Goal: Task Accomplishment & Management: Manage account settings

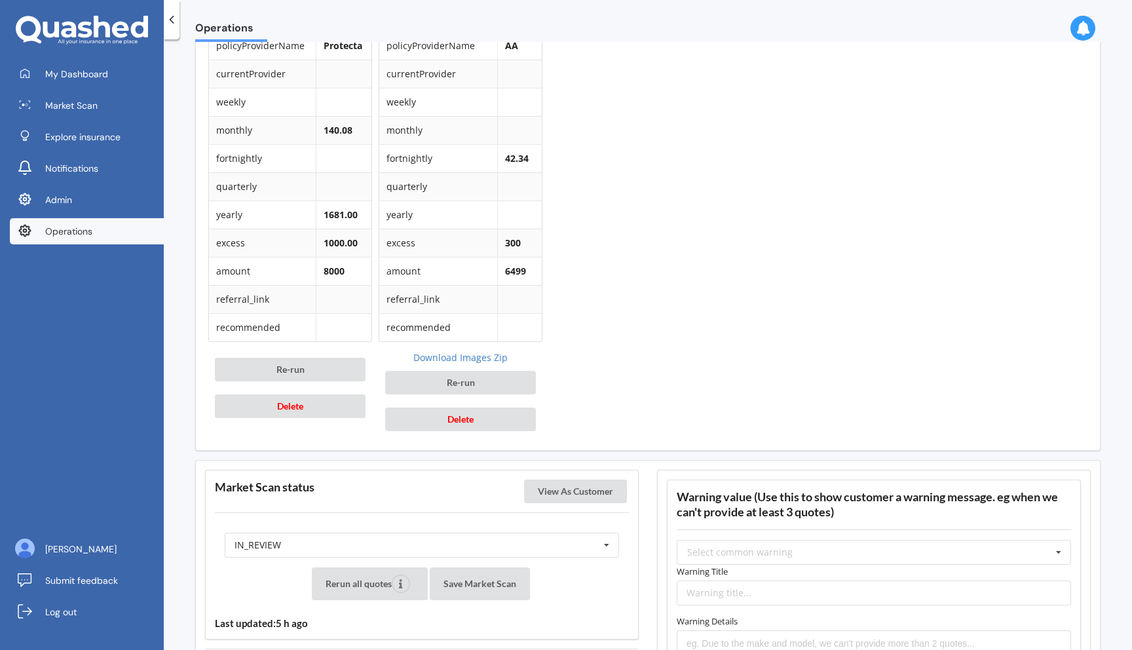
scroll to position [702, 0]
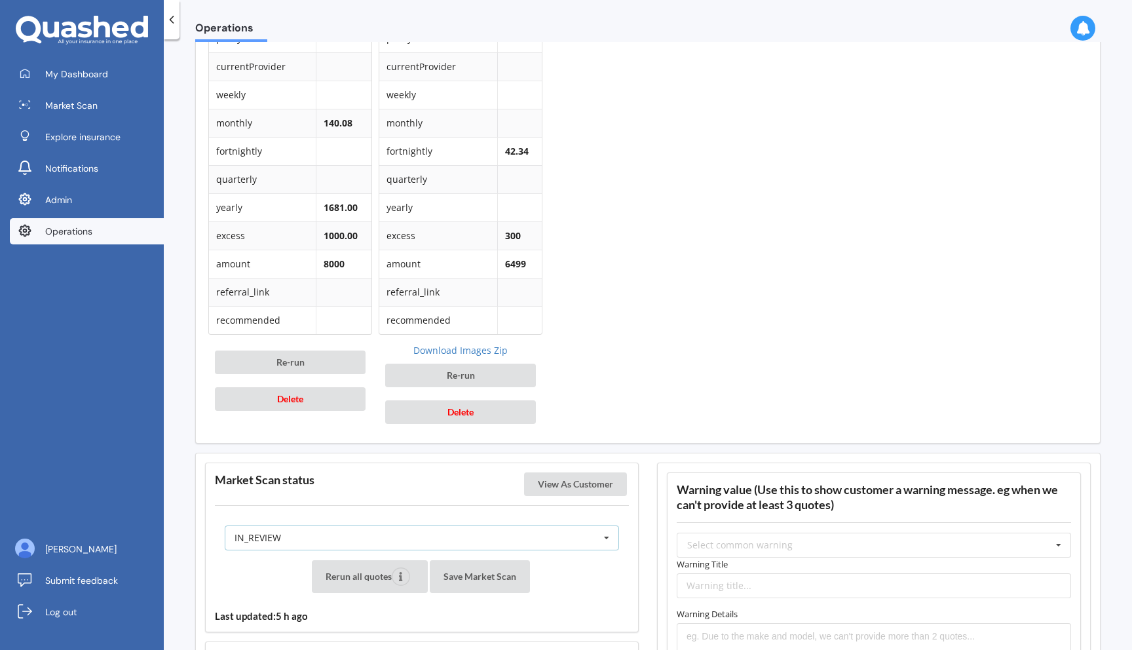
click at [561, 534] on div "IN_REVIEW READY PENDING VIEWED ABANDONED IN_REVIEW" at bounding box center [422, 537] width 394 height 25
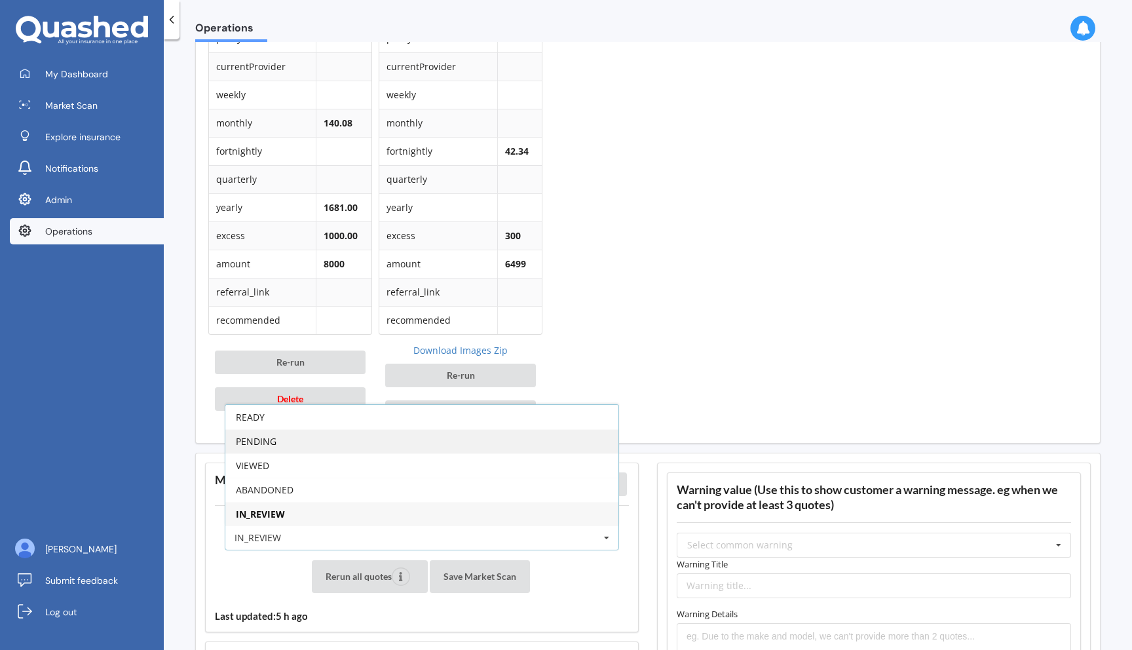
click at [517, 446] on div "PENDING" at bounding box center [421, 441] width 393 height 24
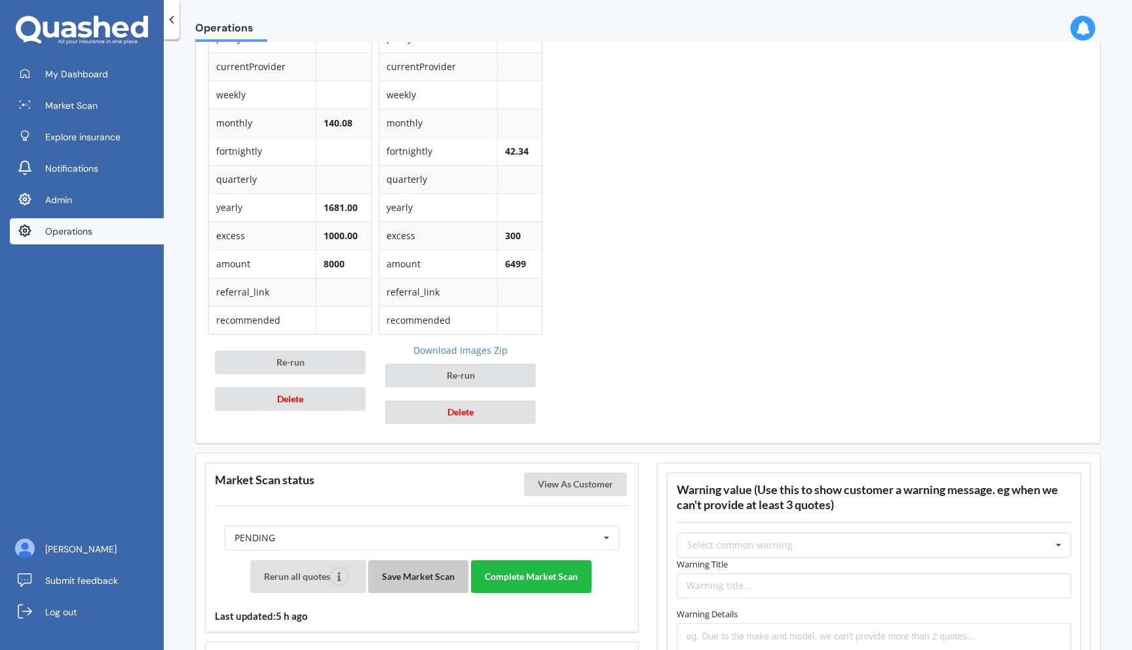
click at [417, 580] on button "Save Market Scan" at bounding box center [418, 576] width 100 height 33
click at [524, 574] on button "Complete Market Scan" at bounding box center [531, 576] width 121 height 33
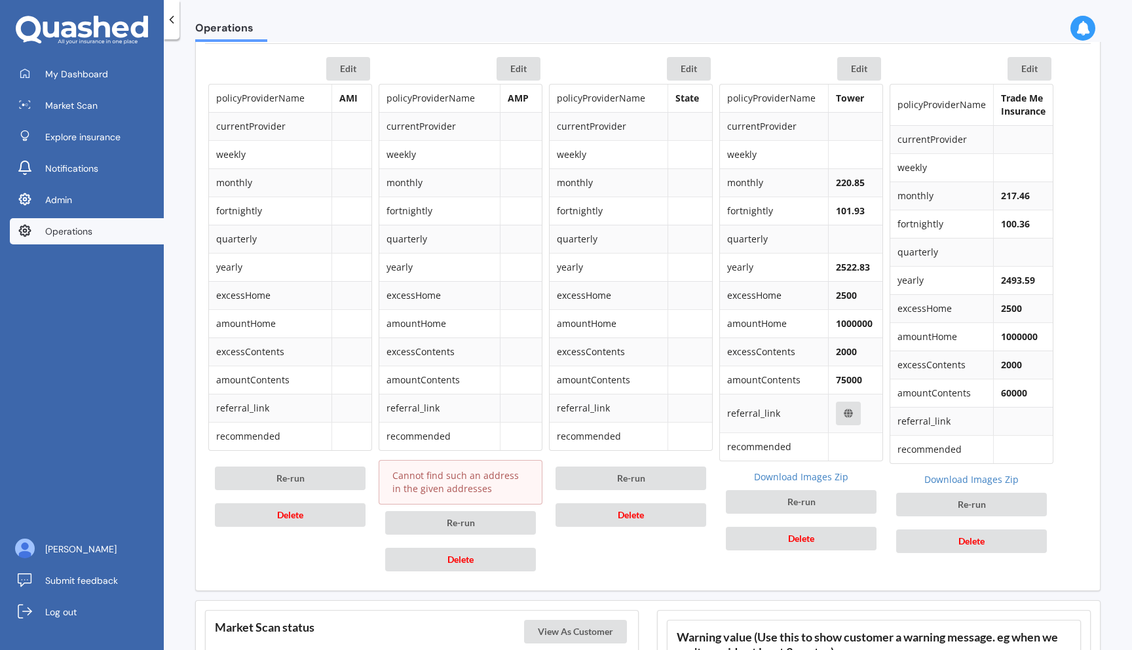
scroll to position [1236, 0]
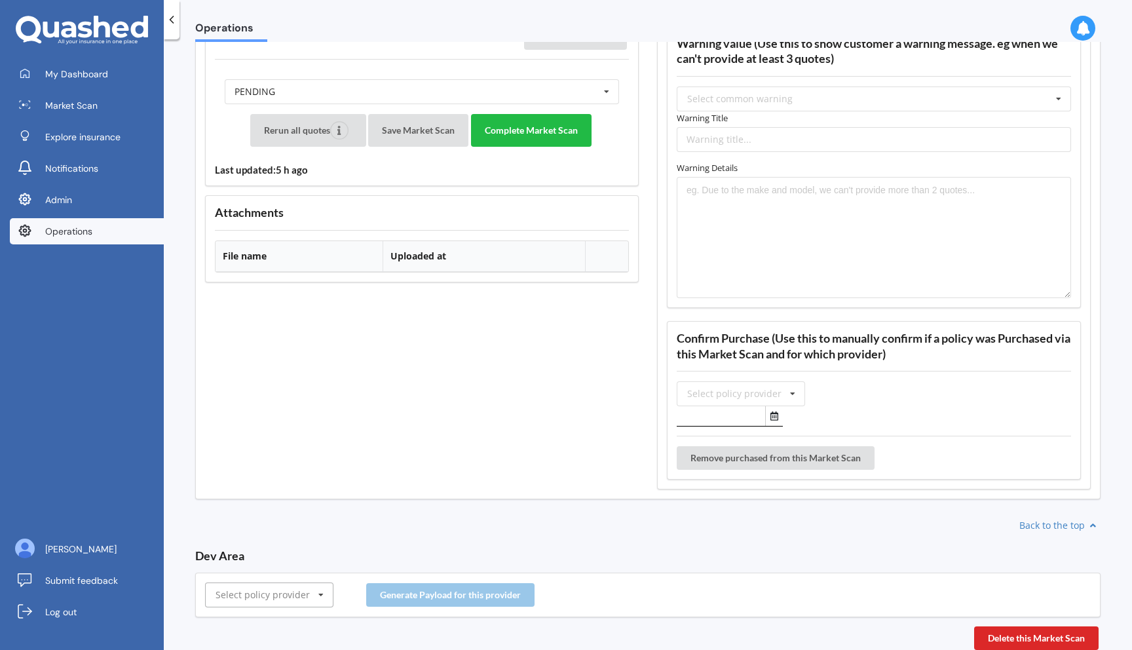
click at [287, 601] on input "text" at bounding box center [269, 595] width 127 height 24
click at [295, 452] on div "AA" at bounding box center [269, 449] width 127 height 24
click at [410, 603] on button "Generate Payload for this provider" at bounding box center [450, 595] width 168 height 24
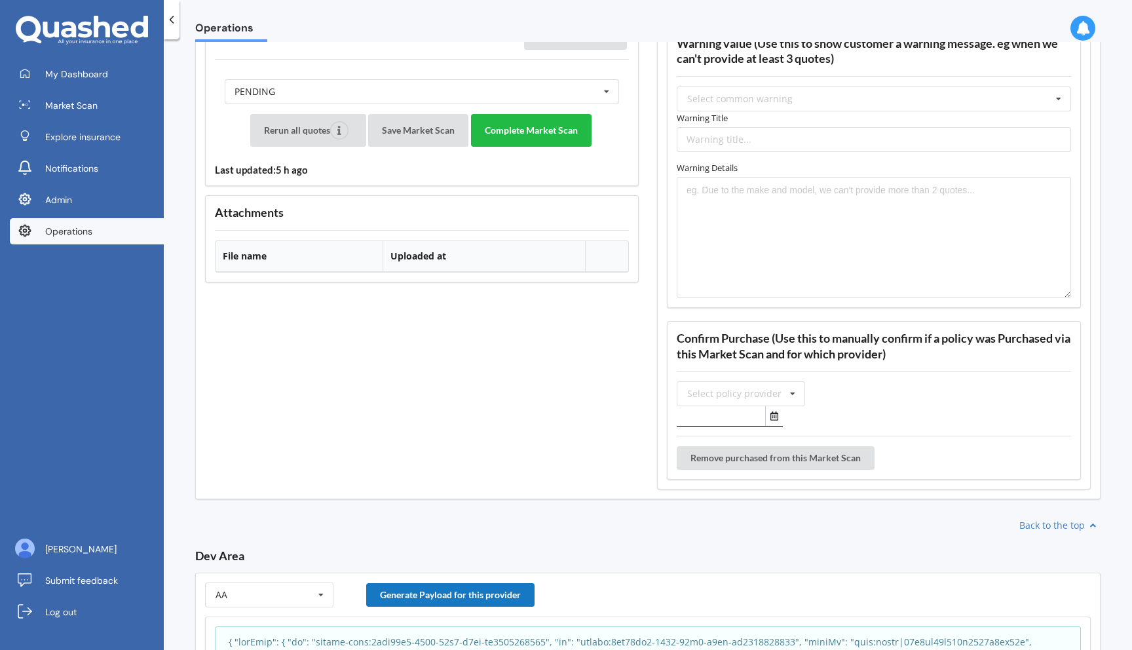
scroll to position [1440, 0]
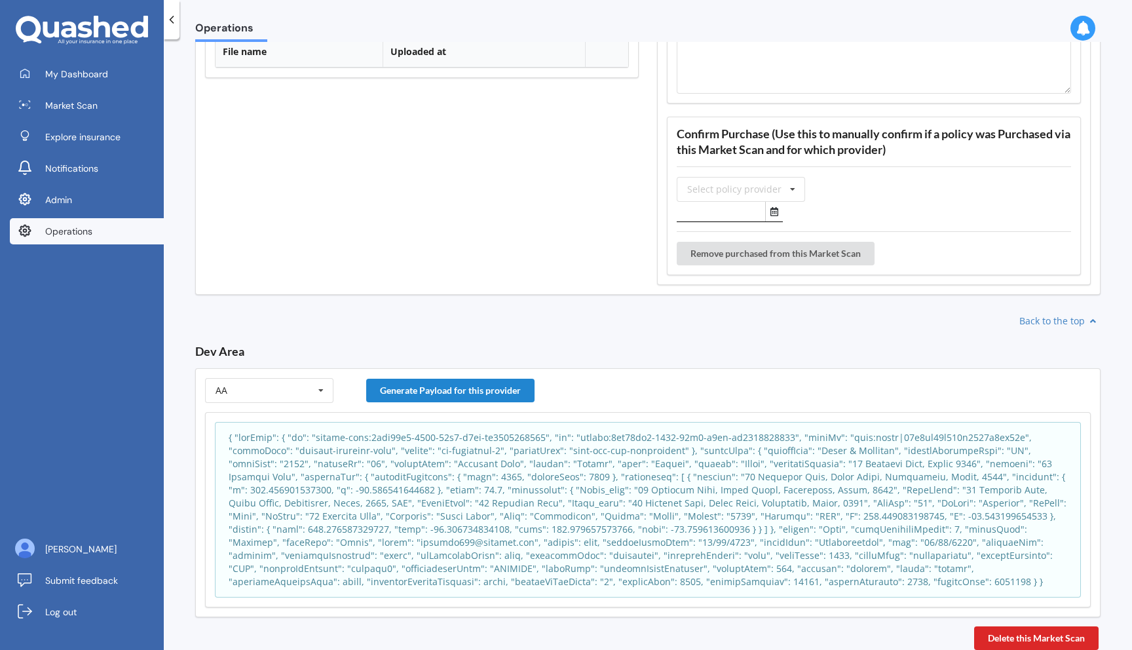
click at [444, 497] on p at bounding box center [648, 509] width 838 height 157
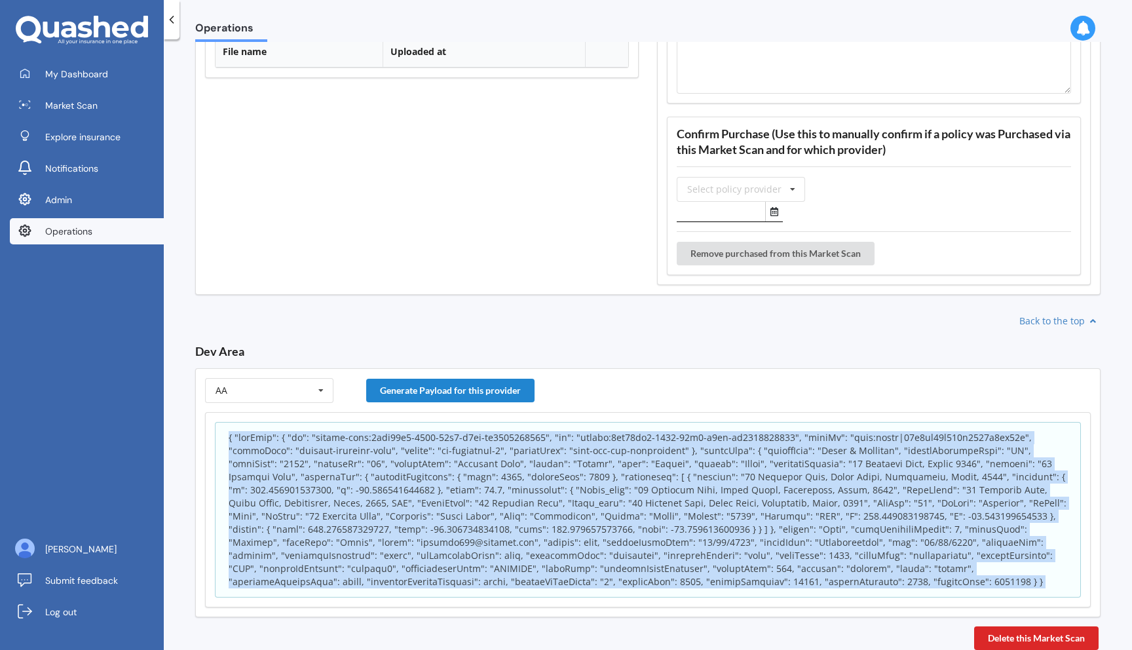
click at [444, 497] on p at bounding box center [648, 509] width 838 height 157
copy body "{ "appInfo": { "id": "policy-scan:1ace60b0-9786-11f0-a9fa-cb1989402615", "sk": …"
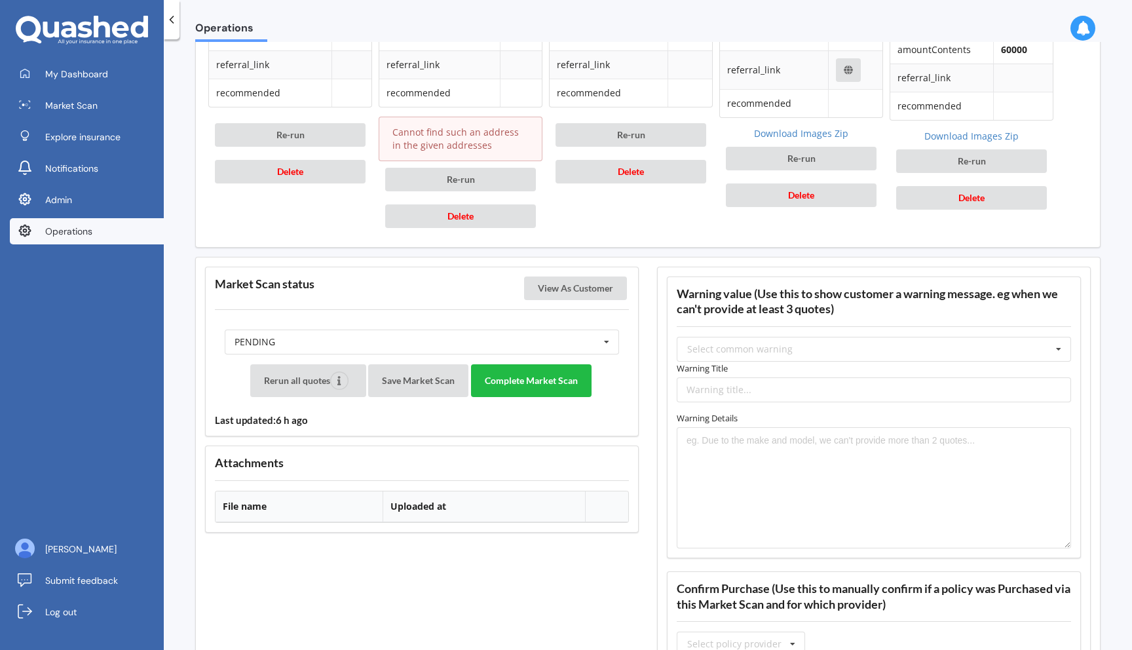
scroll to position [1011, 0]
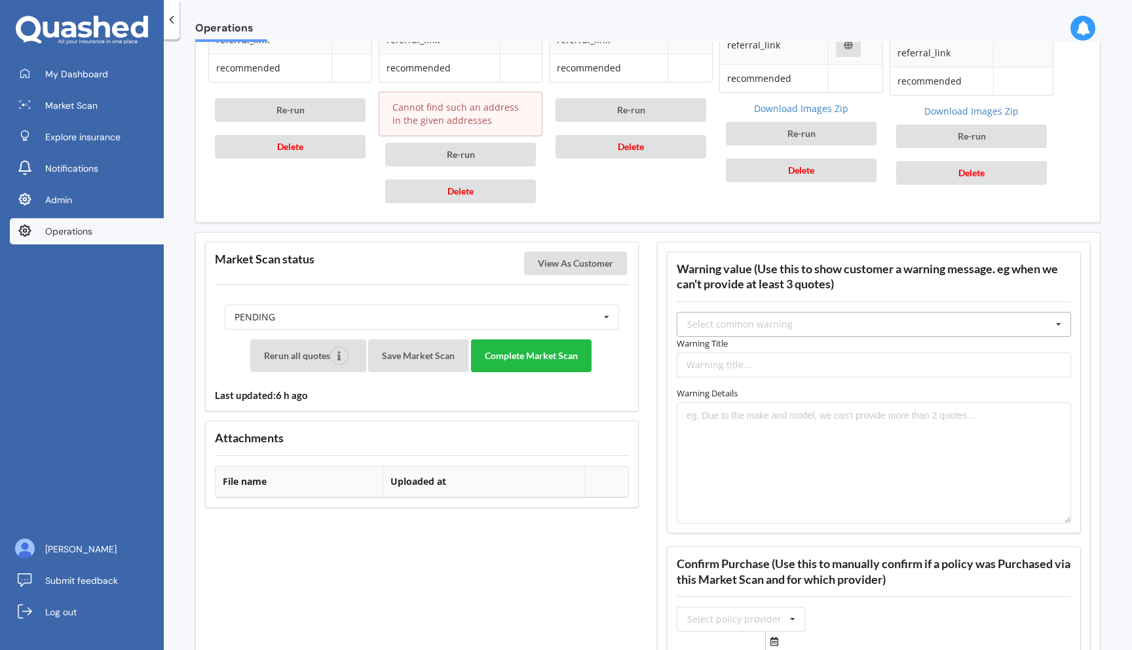
click at [698, 327] on div "Select common warning" at bounding box center [739, 324] width 105 height 9
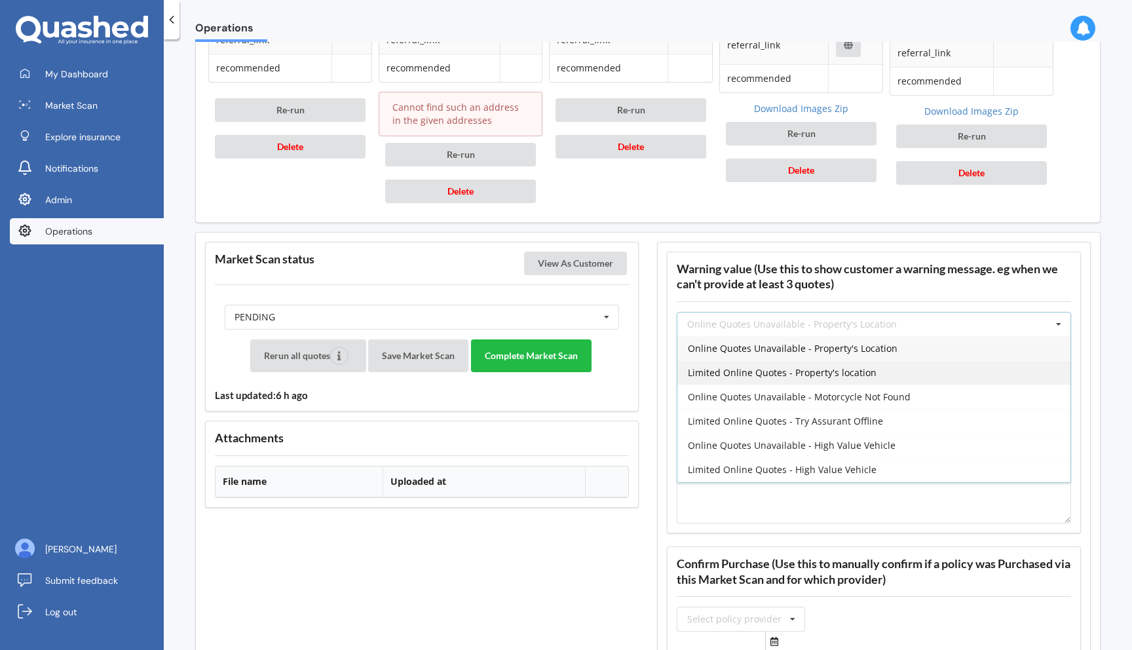
click at [703, 374] on span "Limited Online Quotes - Property's location" at bounding box center [782, 372] width 189 height 12
type input "Limited Online Quotes - Property's location"
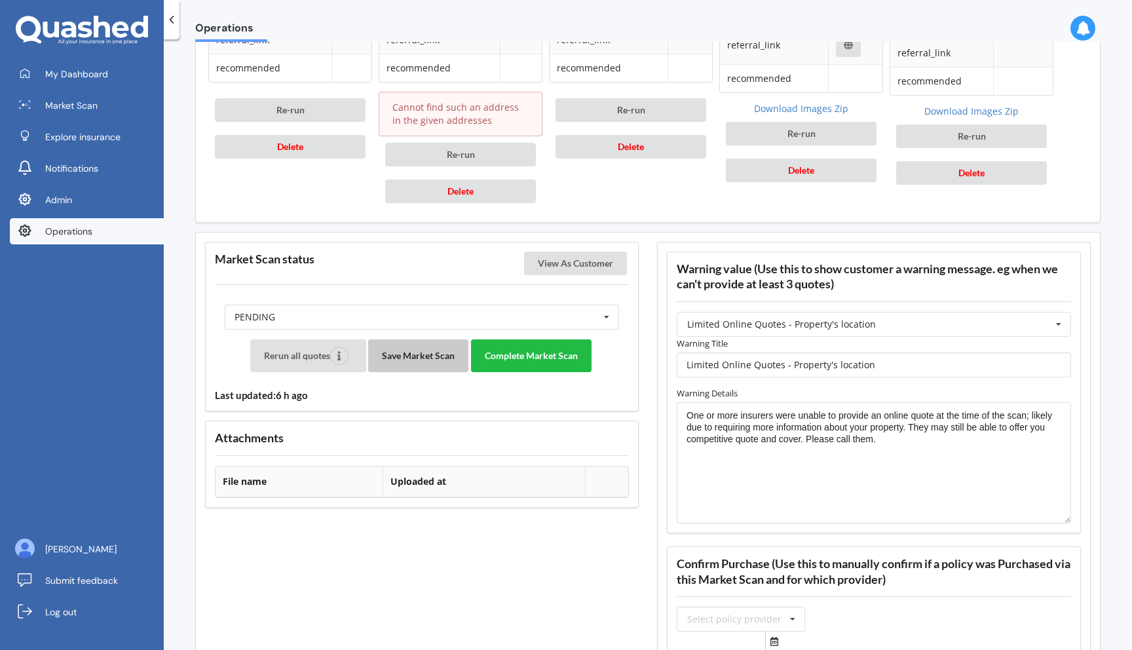
click at [419, 360] on button "Save Market Scan" at bounding box center [418, 355] width 100 height 33
click at [560, 356] on button "Complete Market Scan" at bounding box center [531, 355] width 121 height 33
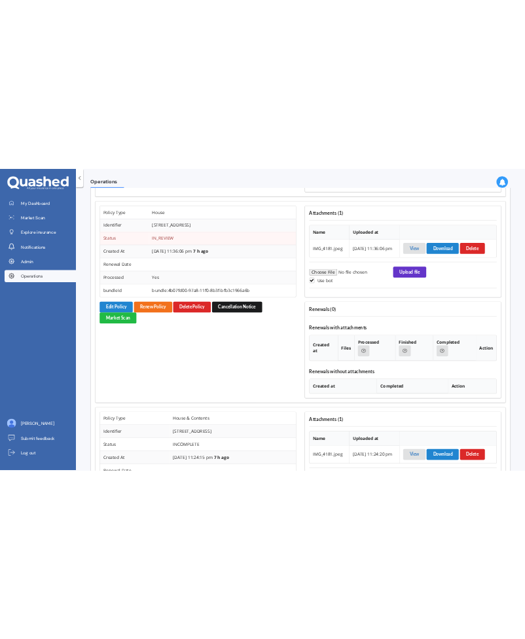
scroll to position [1445, 0]
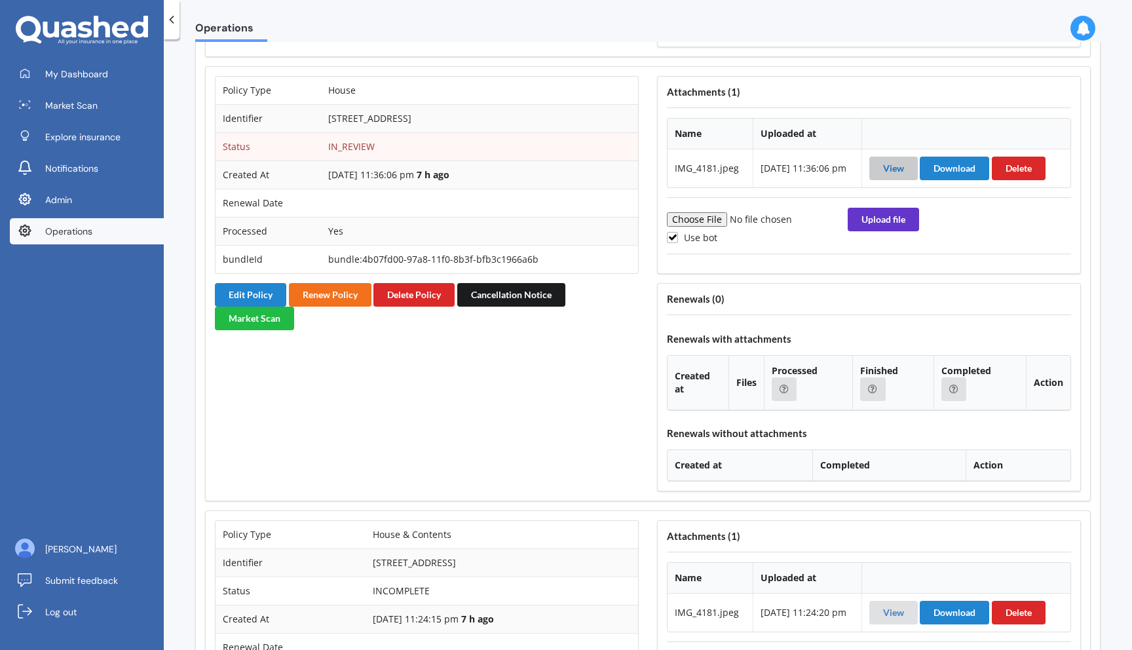
click at [901, 174] on link "View" at bounding box center [893, 167] width 21 height 11
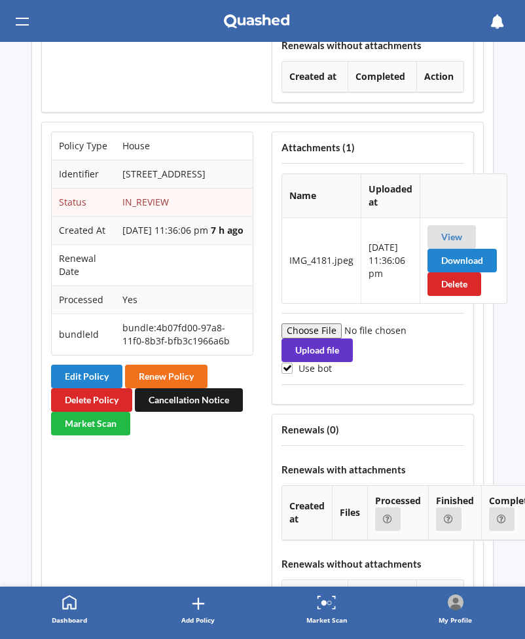
scroll to position [1551, 0]
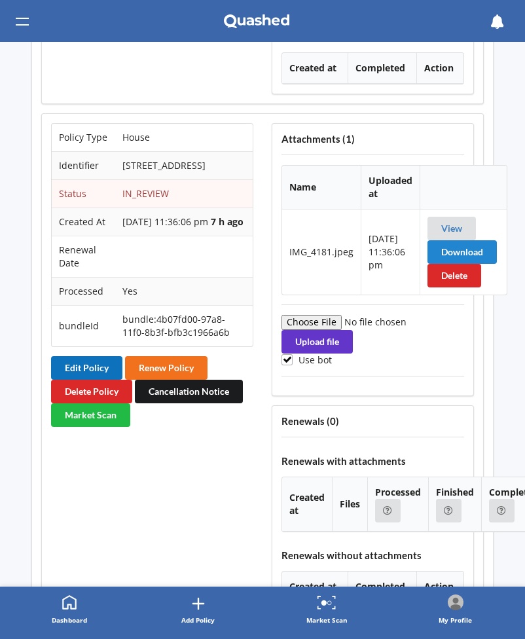
click at [92, 380] on button "Edit Policy" at bounding box center [86, 368] width 71 height 24
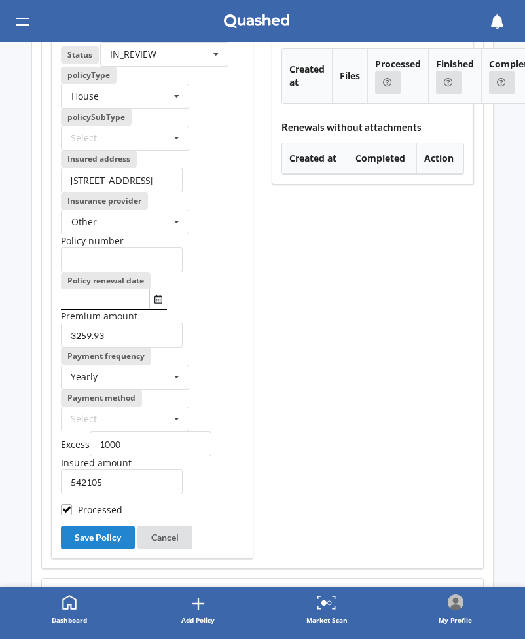
scroll to position [1993, 0]
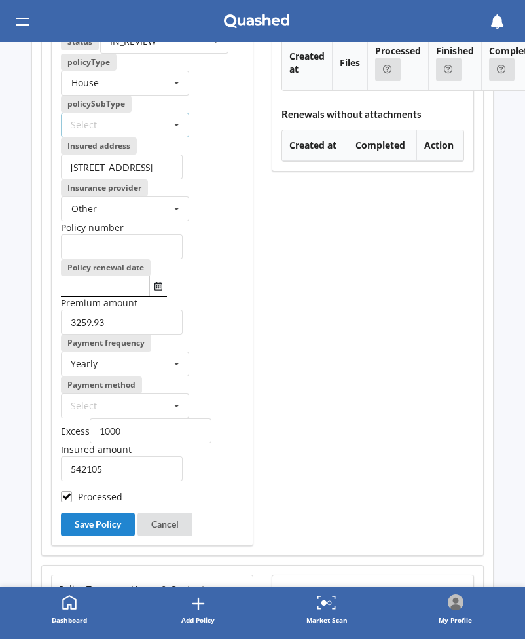
click at [158, 138] on div "Select Comprehensive" at bounding box center [125, 125] width 128 height 25
click at [138, 162] on div "Comprehensive" at bounding box center [125, 149] width 128 height 25
click at [155, 291] on icon "Select date" at bounding box center [159, 286] width 8 height 9
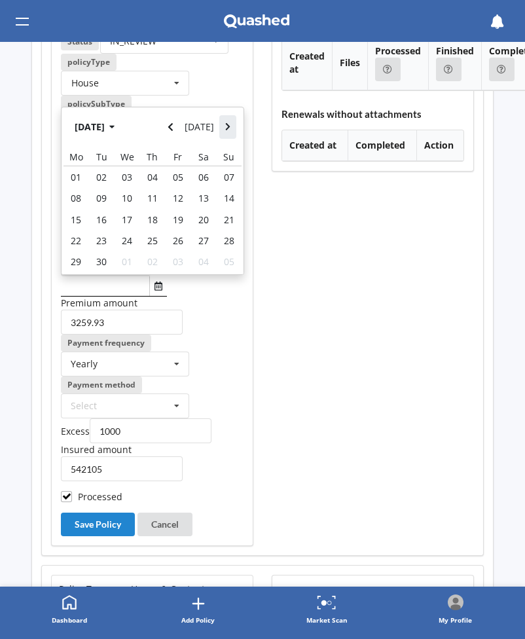
click at [232, 139] on button "Navigate forward" at bounding box center [227, 127] width 17 height 24
click at [180, 268] on span "31" at bounding box center [178, 261] width 10 height 12
type input "31/10/2025"
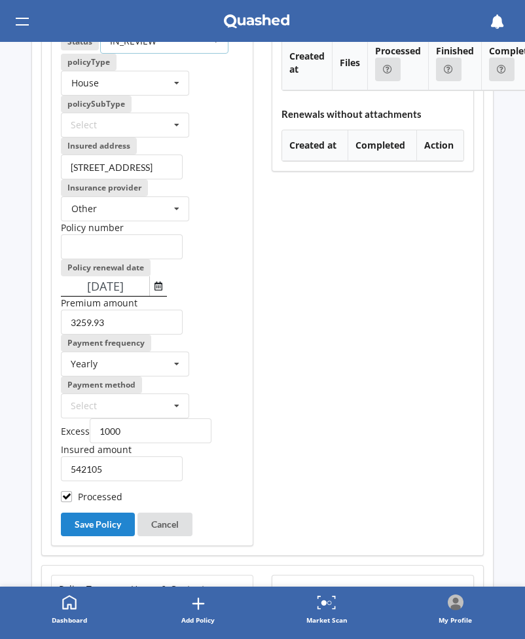
click at [193, 54] on div "IN_REVIEW ACTIVE EXPIRED FINISH_SETUP IN_REVIEW PROCESSING RENEWING INCOMPLETE …" at bounding box center [164, 41] width 128 height 25
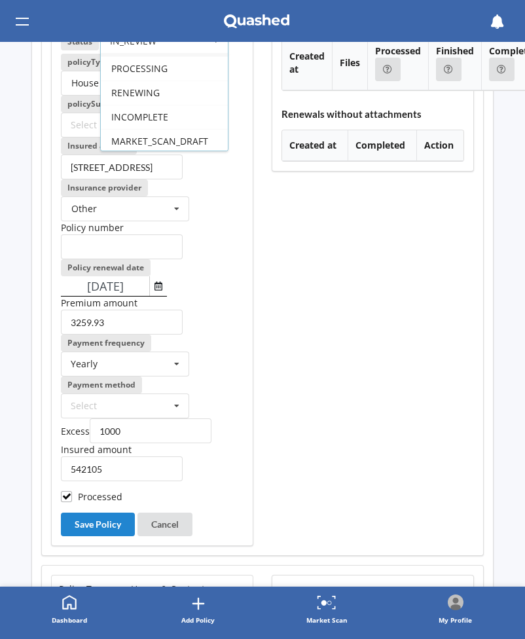
scroll to position [112, 0]
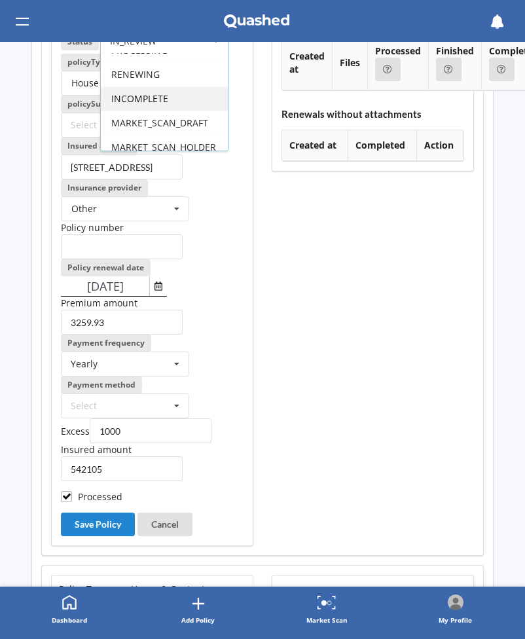
click at [170, 111] on div "INCOMPLETE" at bounding box center [164, 98] width 127 height 24
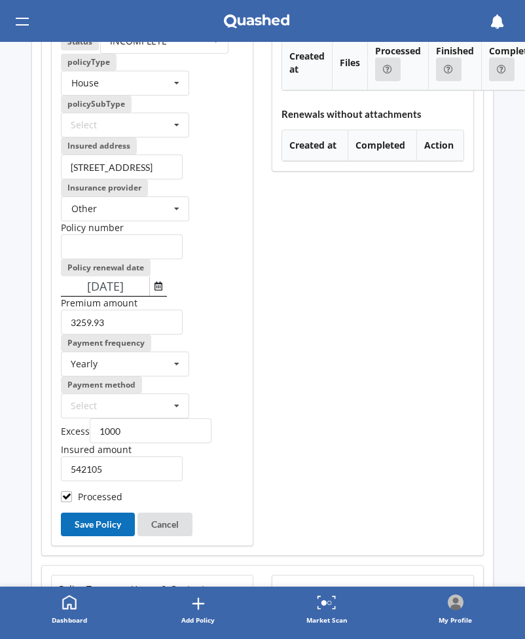
click at [104, 536] on button "Save Policy" at bounding box center [98, 525] width 74 height 24
click at [154, 138] on div "Select Comprehensive" at bounding box center [125, 125] width 128 height 25
click at [143, 161] on div "Comprehensive" at bounding box center [125, 149] width 127 height 24
click at [98, 536] on button "Save Policy" at bounding box center [98, 525] width 74 height 24
click at [157, 536] on button "Cancel" at bounding box center [165, 525] width 55 height 24
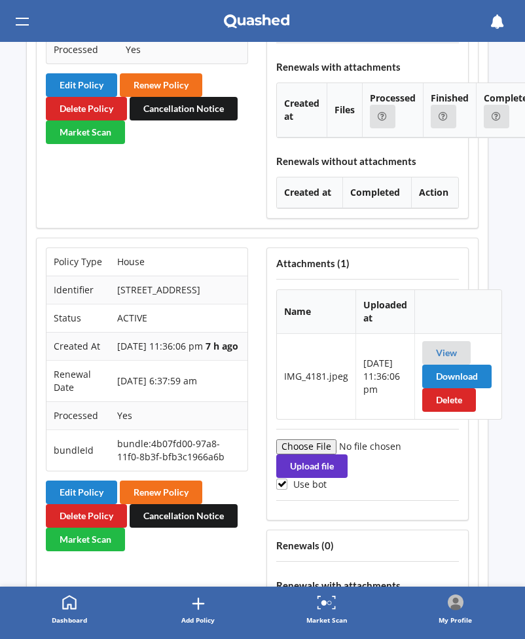
scroll to position [1467, 5]
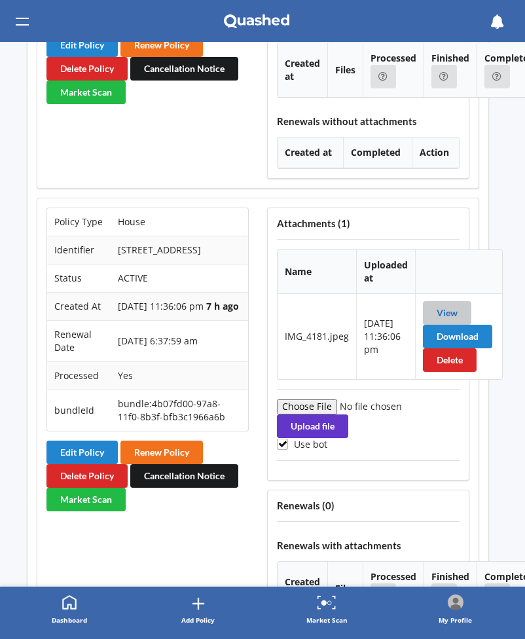
click at [443, 318] on link "View" at bounding box center [447, 312] width 21 height 11
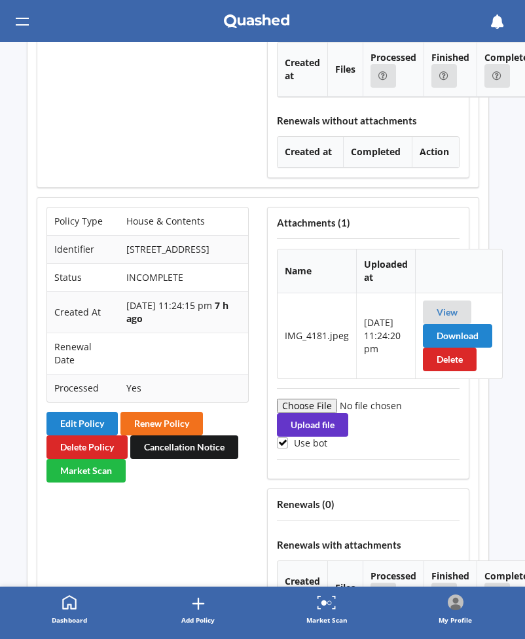
scroll to position [1991, 5]
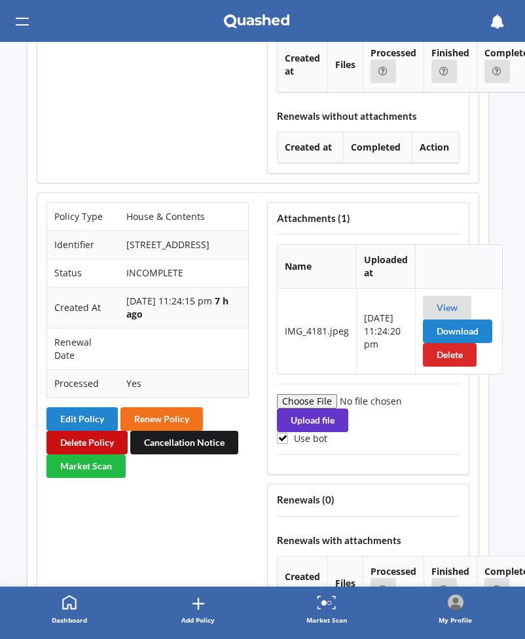
click at [100, 455] on button "Delete Policy" at bounding box center [87, 443] width 81 height 24
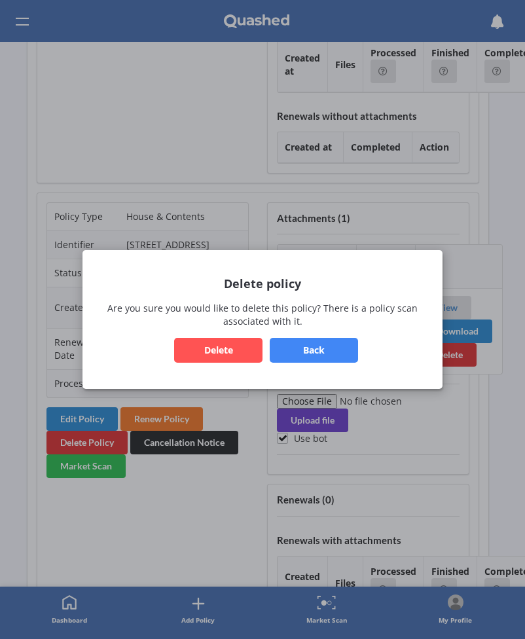
click at [310, 358] on button "Back" at bounding box center [314, 350] width 88 height 25
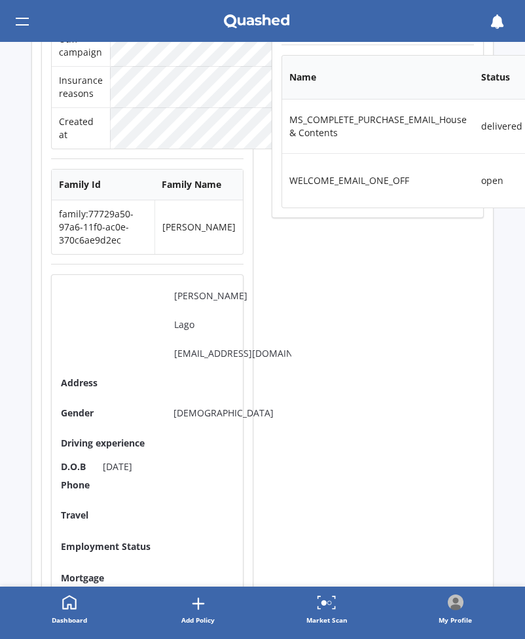
scroll to position [0, 0]
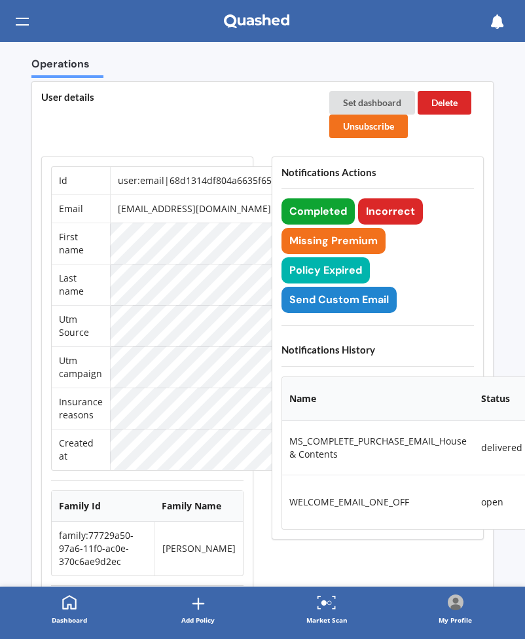
click at [325, 206] on button "Completed" at bounding box center [318, 211] width 73 height 26
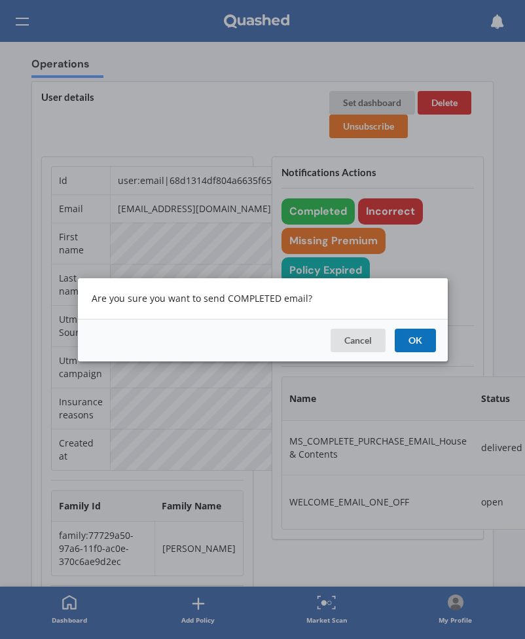
click at [417, 337] on button "OK" at bounding box center [415, 340] width 41 height 24
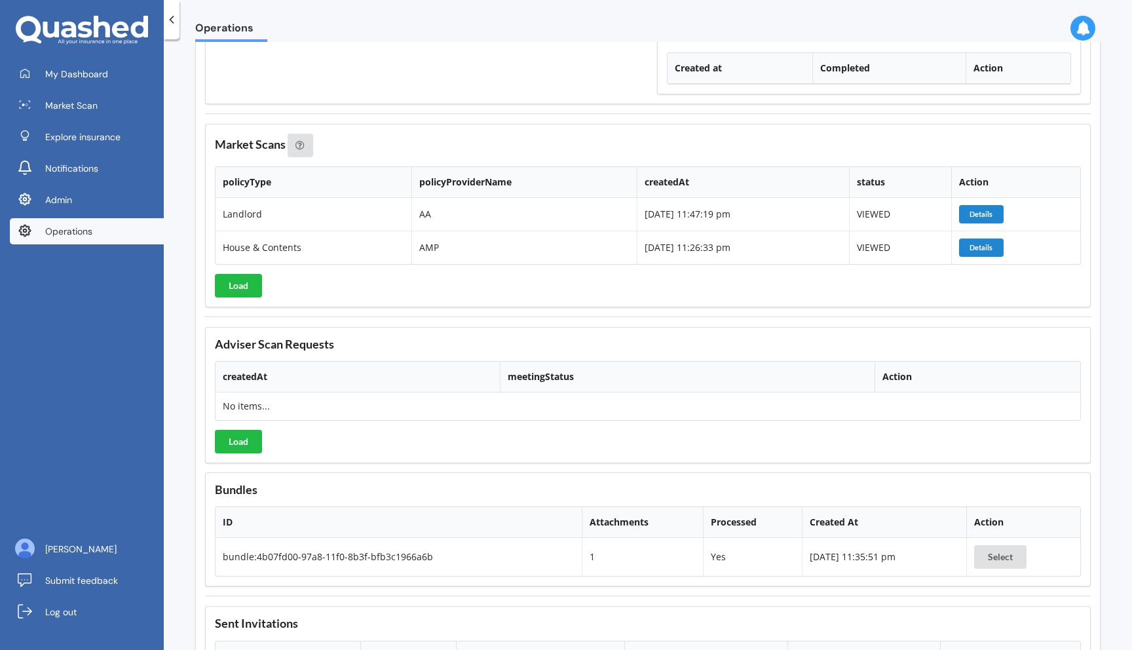
scroll to position [2275, 0]
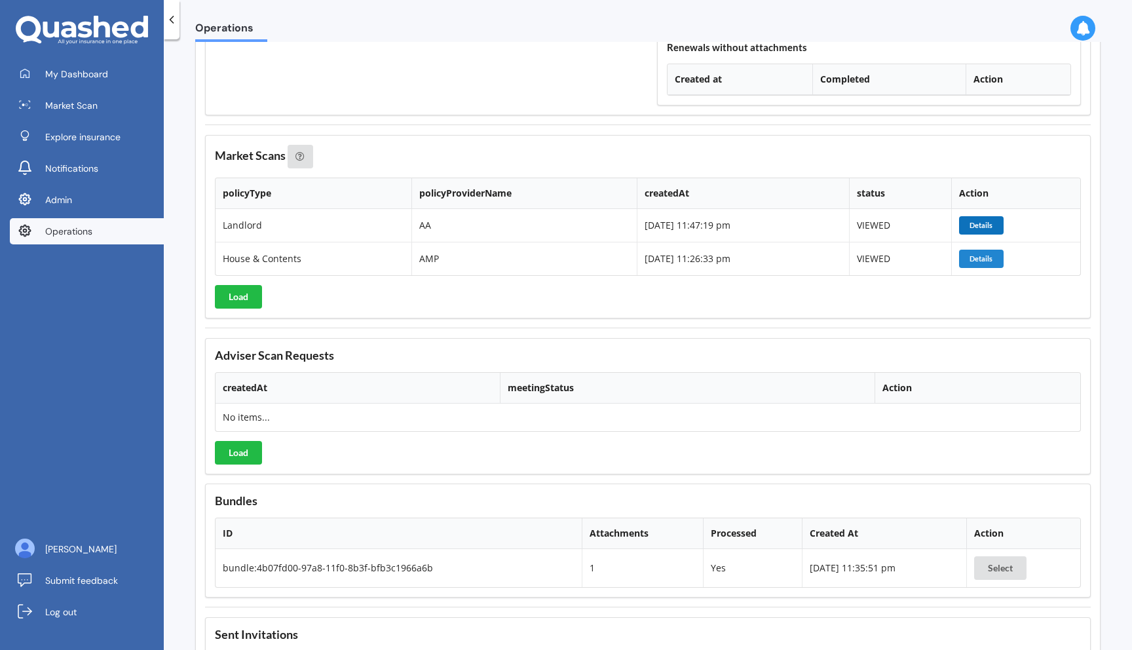
click at [981, 234] on button "Details" at bounding box center [981, 225] width 45 height 18
click at [983, 268] on button "Details" at bounding box center [981, 259] width 45 height 18
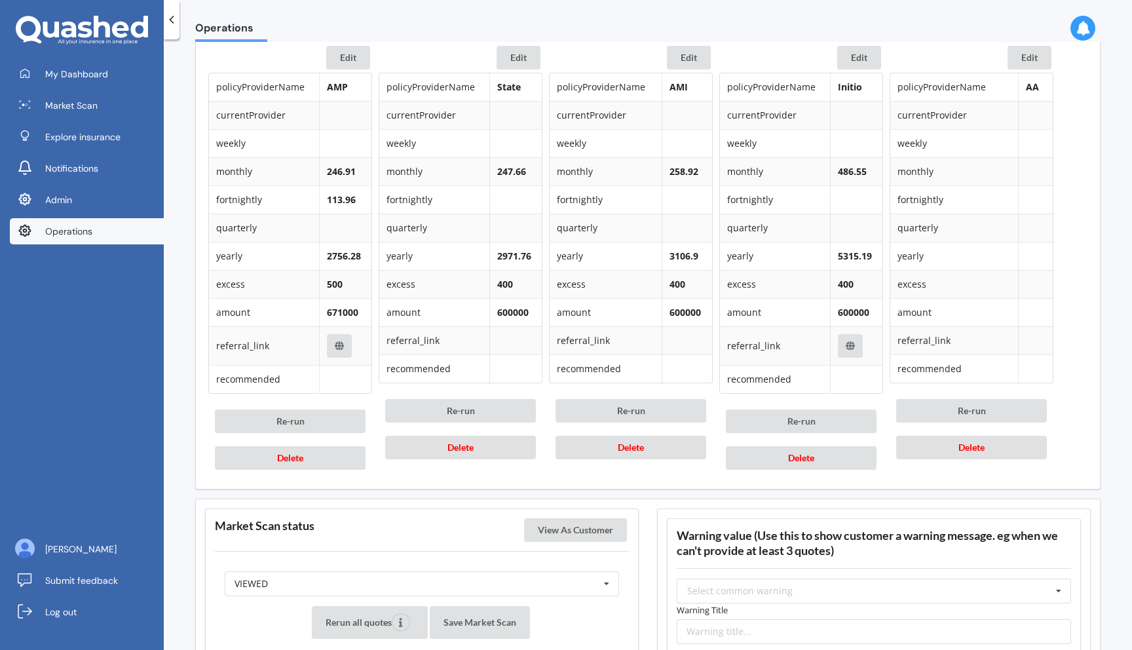
scroll to position [625, 0]
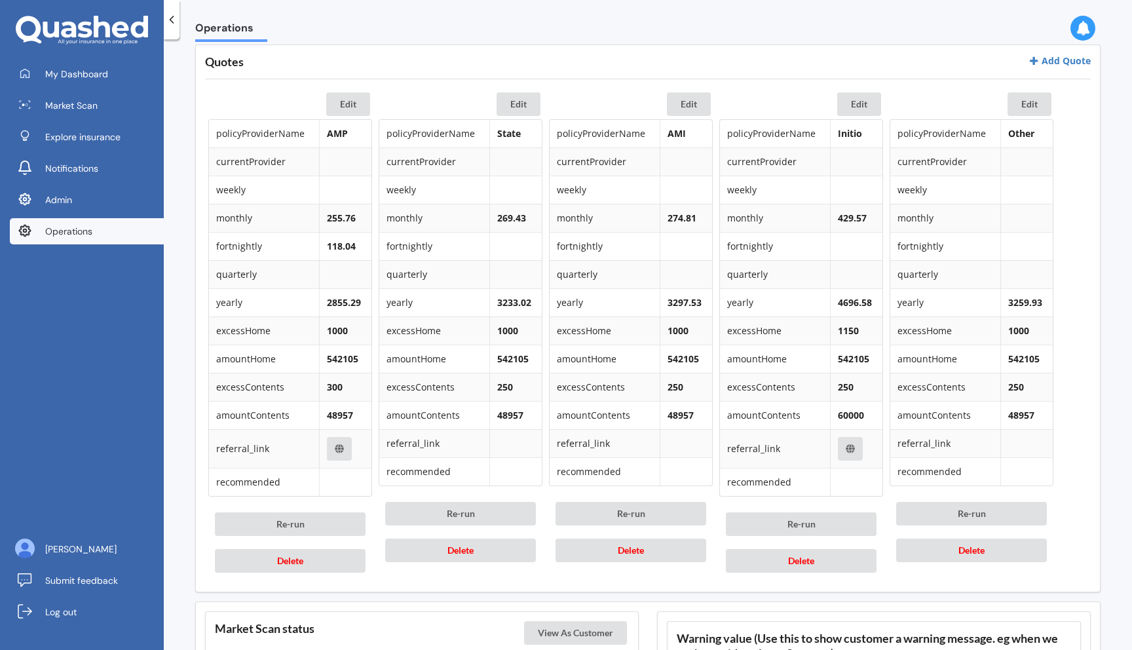
scroll to position [609, 0]
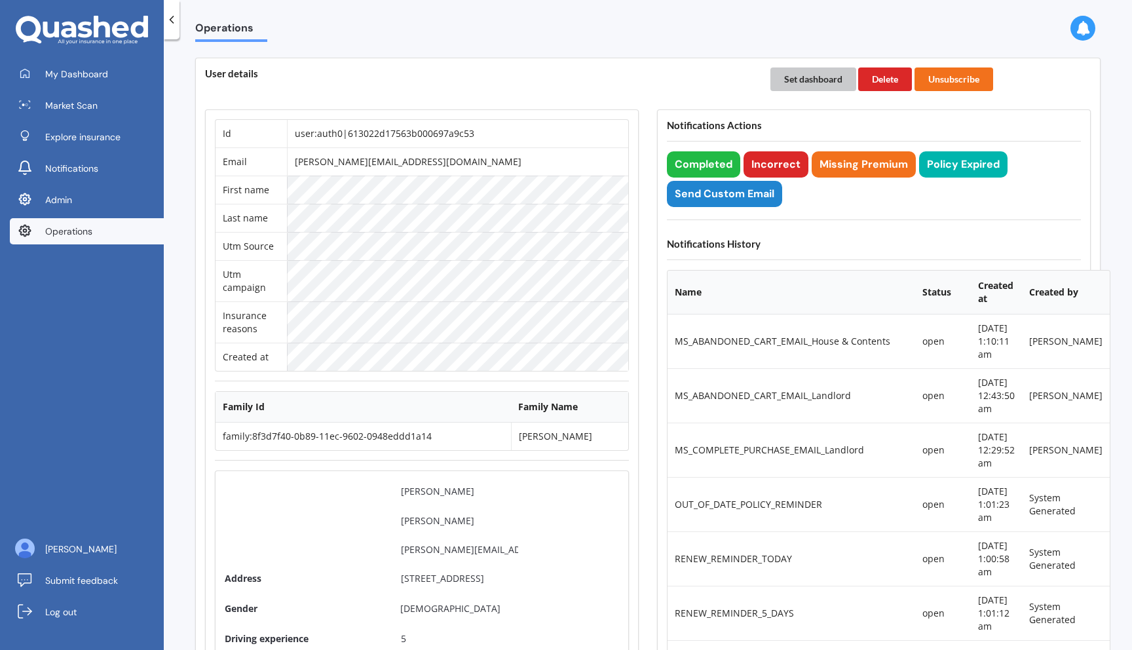
click at [806, 82] on button "Set dashboard" at bounding box center [813, 79] width 86 height 24
click at [83, 72] on span "My Dashboard" at bounding box center [76, 73] width 63 height 13
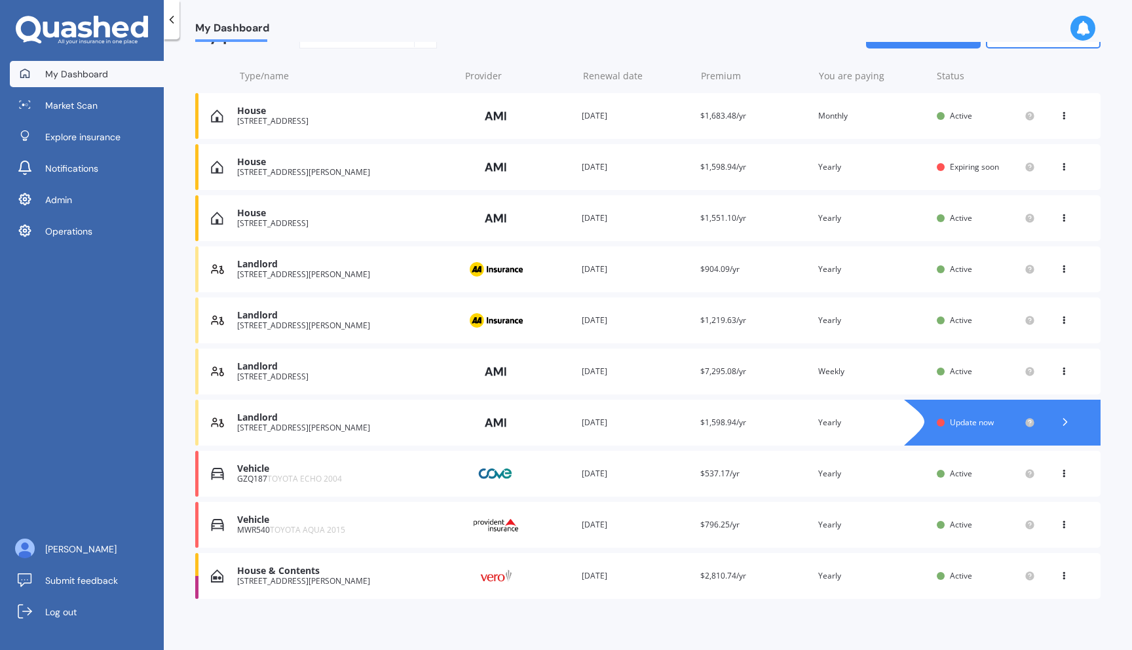
scroll to position [146, 0]
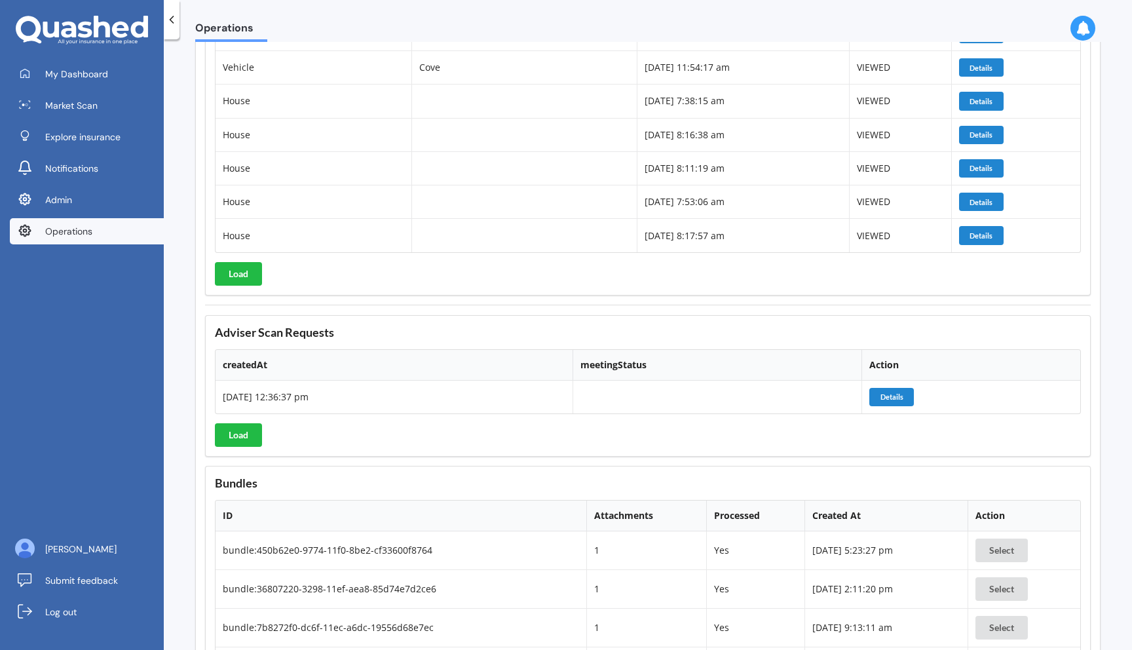
scroll to position [12604, 0]
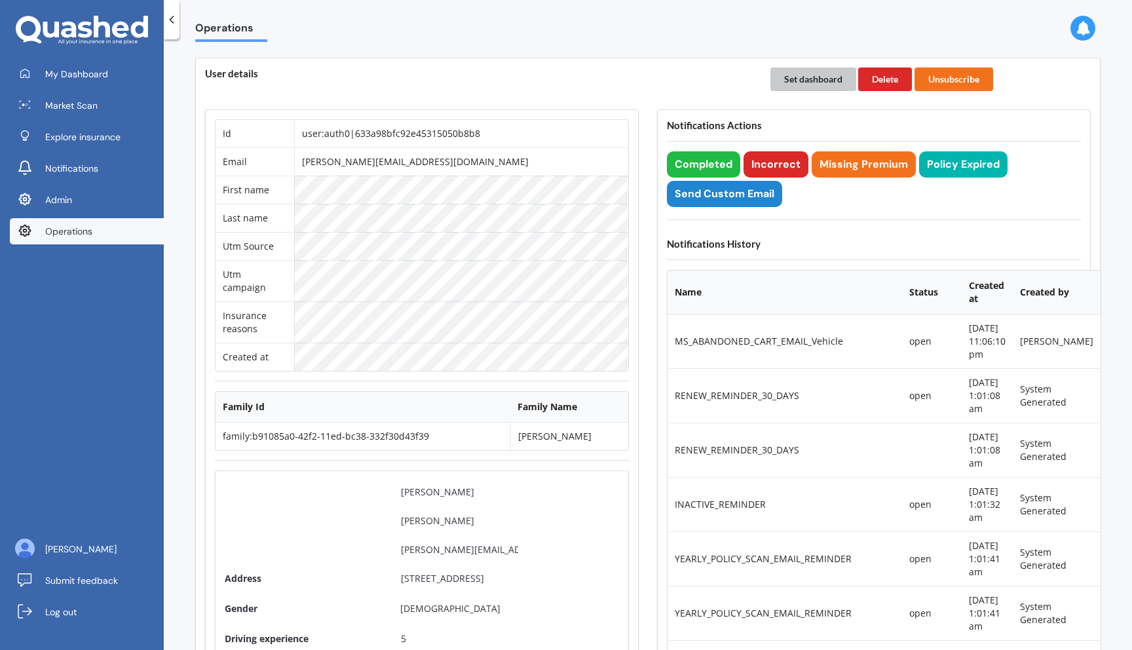
click at [820, 77] on button "Set dashboard" at bounding box center [813, 79] width 86 height 24
click at [115, 81] on link "My Dashboard" at bounding box center [87, 74] width 154 height 26
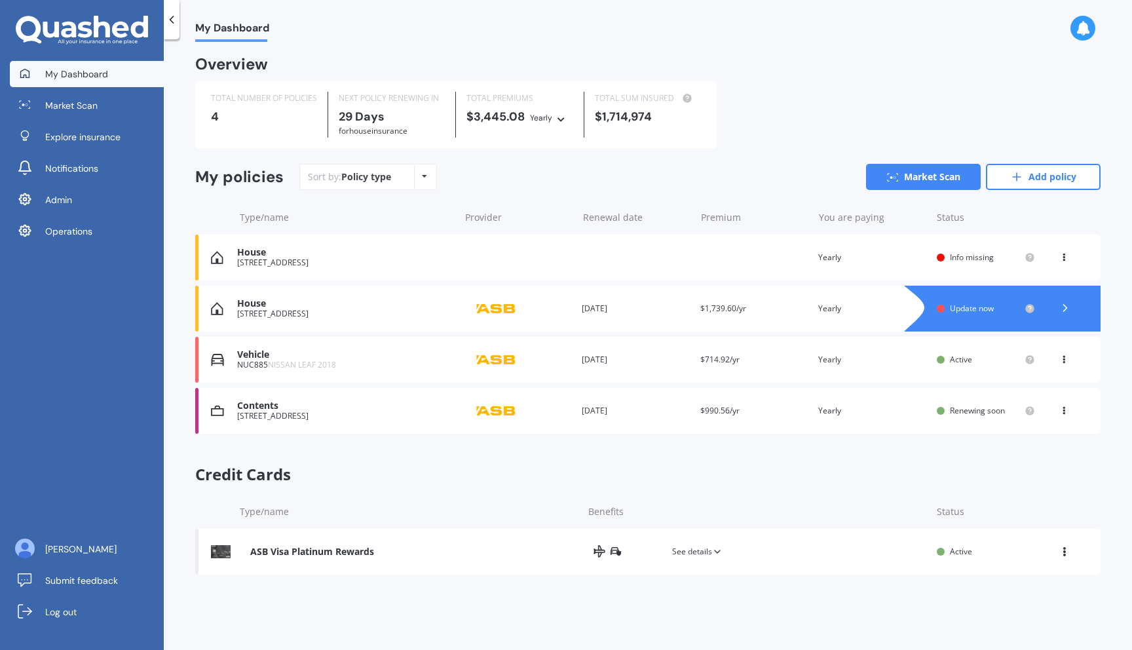
click at [250, 403] on div "Contents" at bounding box center [344, 405] width 215 height 11
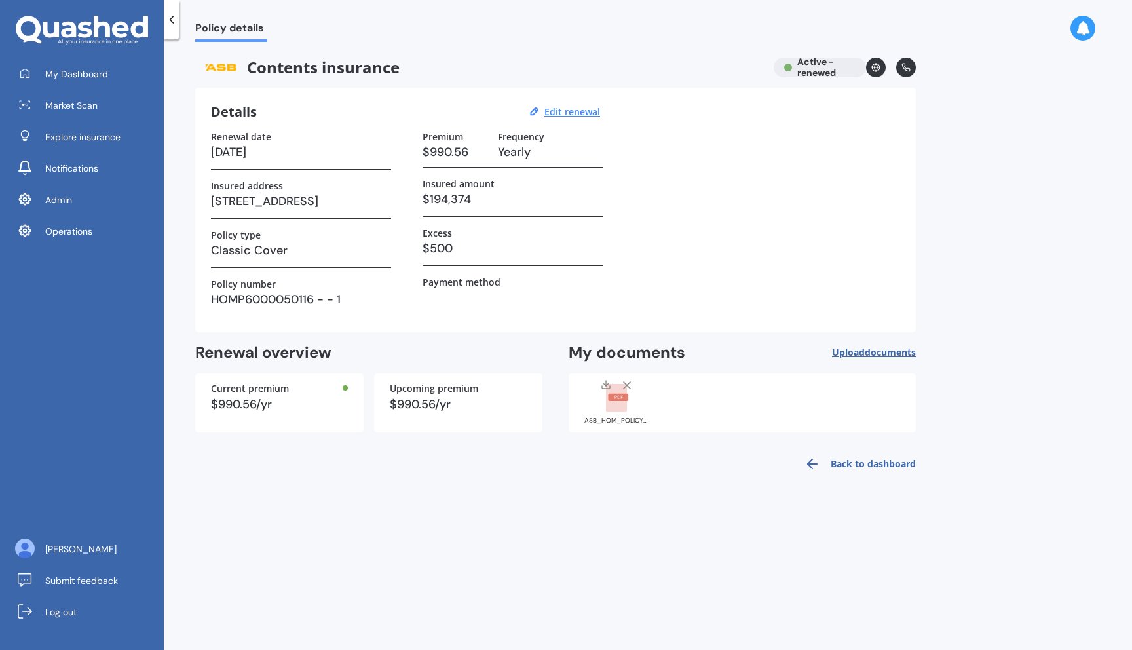
click at [618, 407] on rect at bounding box center [616, 398] width 21 height 29
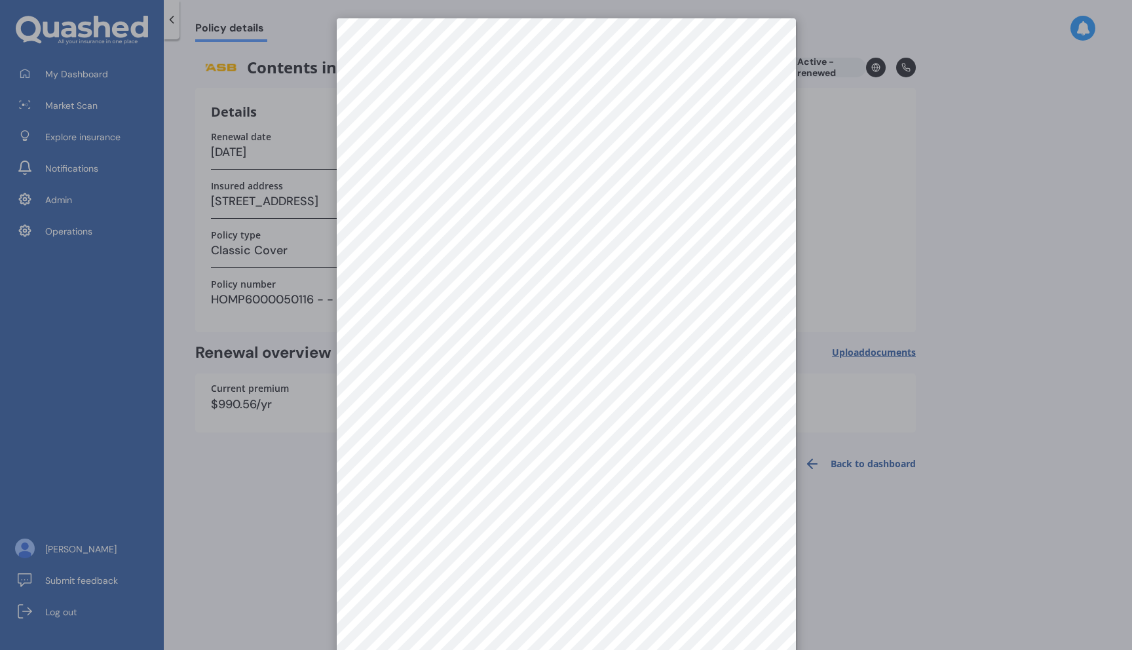
click at [243, 460] on div at bounding box center [566, 325] width 1132 height 650
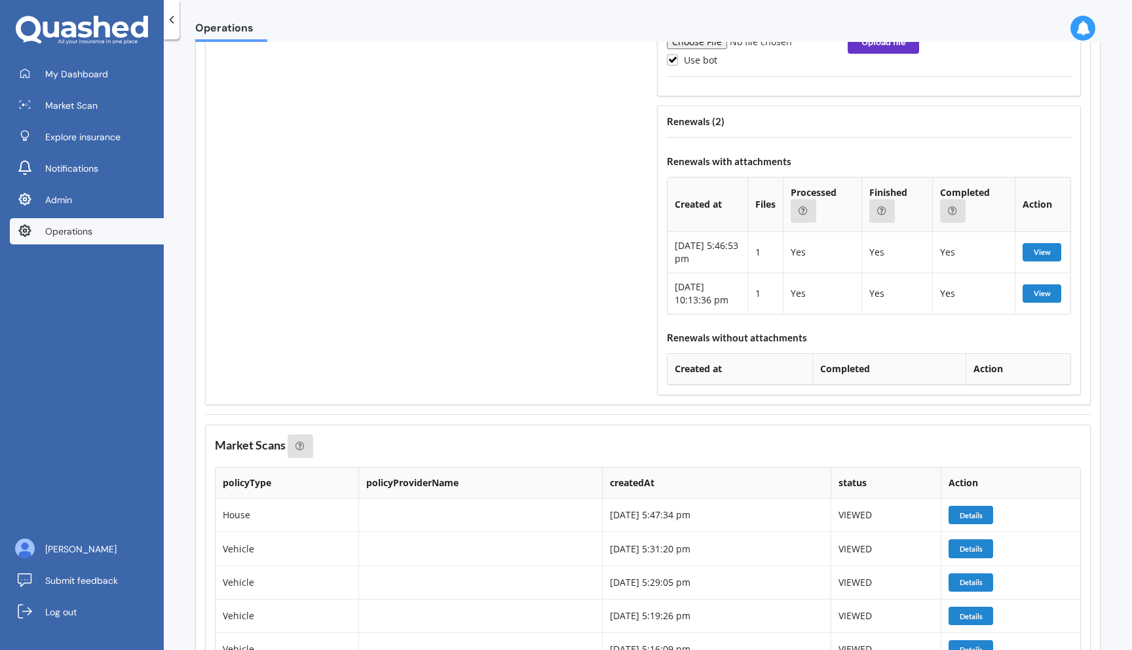
scroll to position [5672, 1]
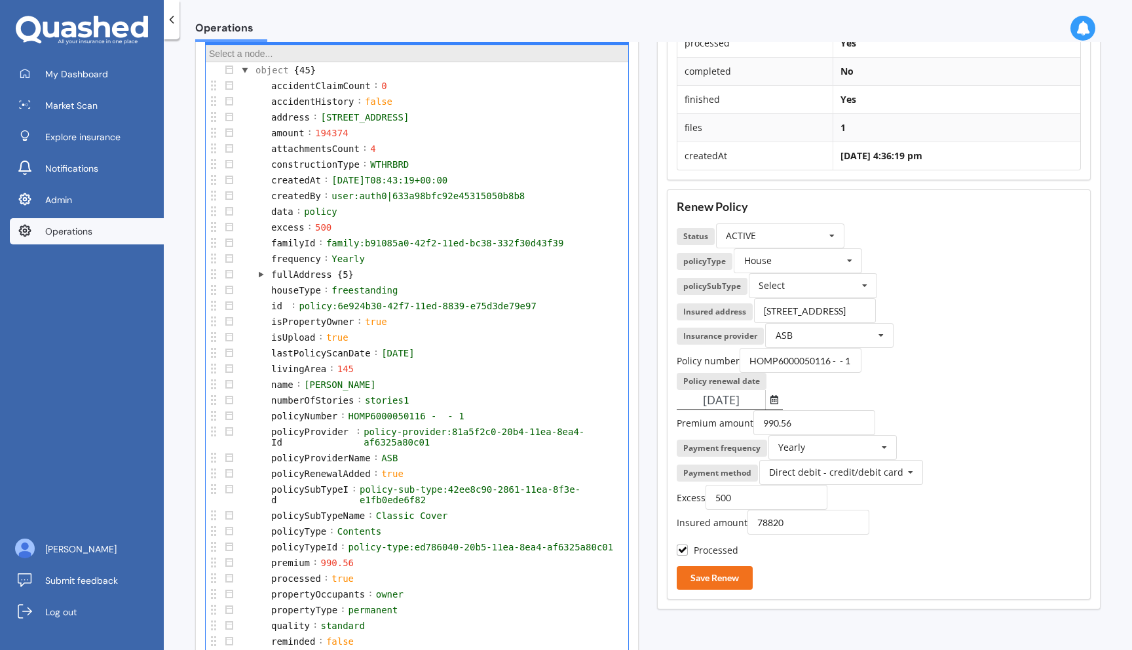
scroll to position [118, 0]
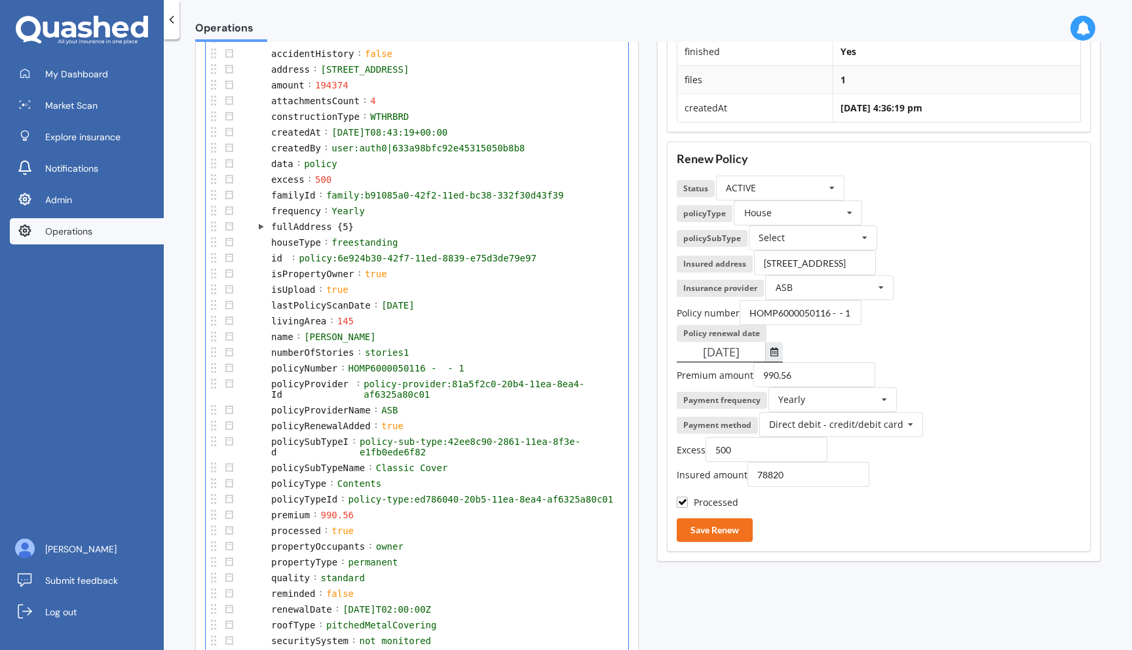
click at [771, 350] on icon "Select date" at bounding box center [774, 351] width 8 height 9
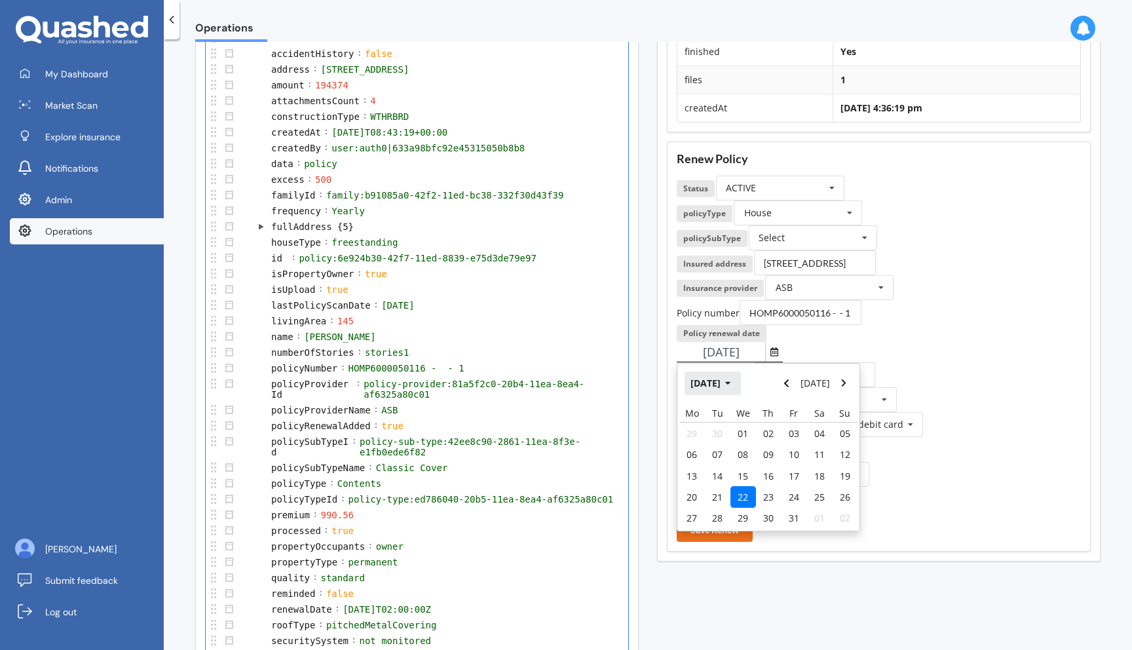
click at [731, 384] on icon "button" at bounding box center [728, 383] width 6 height 9
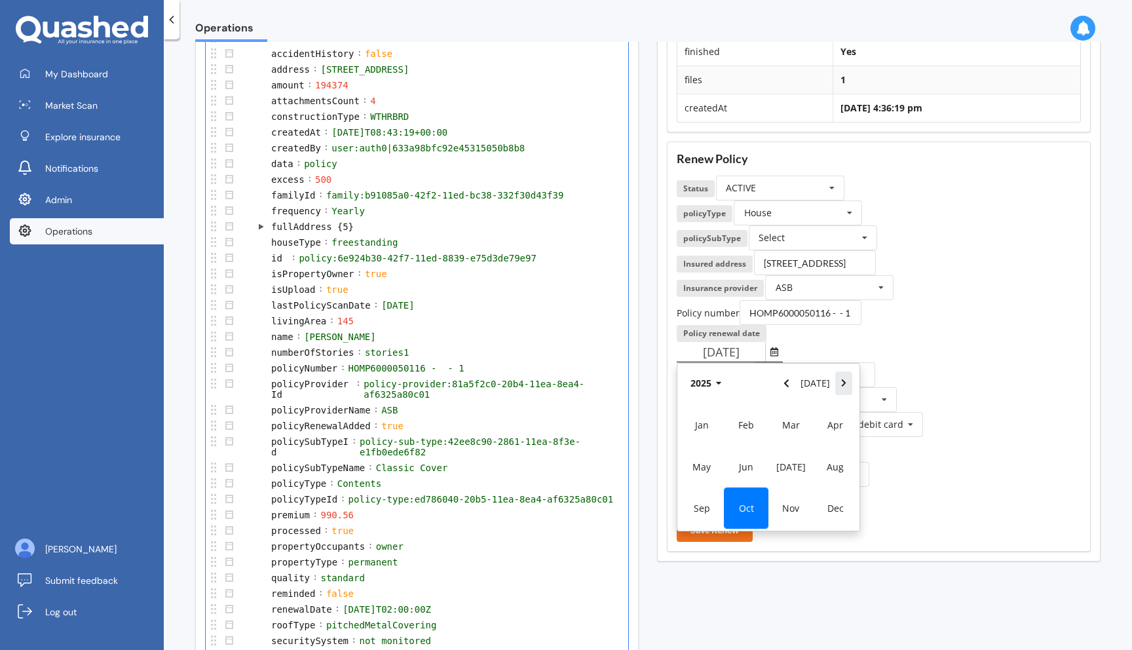
click at [842, 386] on icon "Navigate forward" at bounding box center [844, 383] width 6 height 9
click at [751, 498] on div "Oct" at bounding box center [746, 507] width 45 height 41
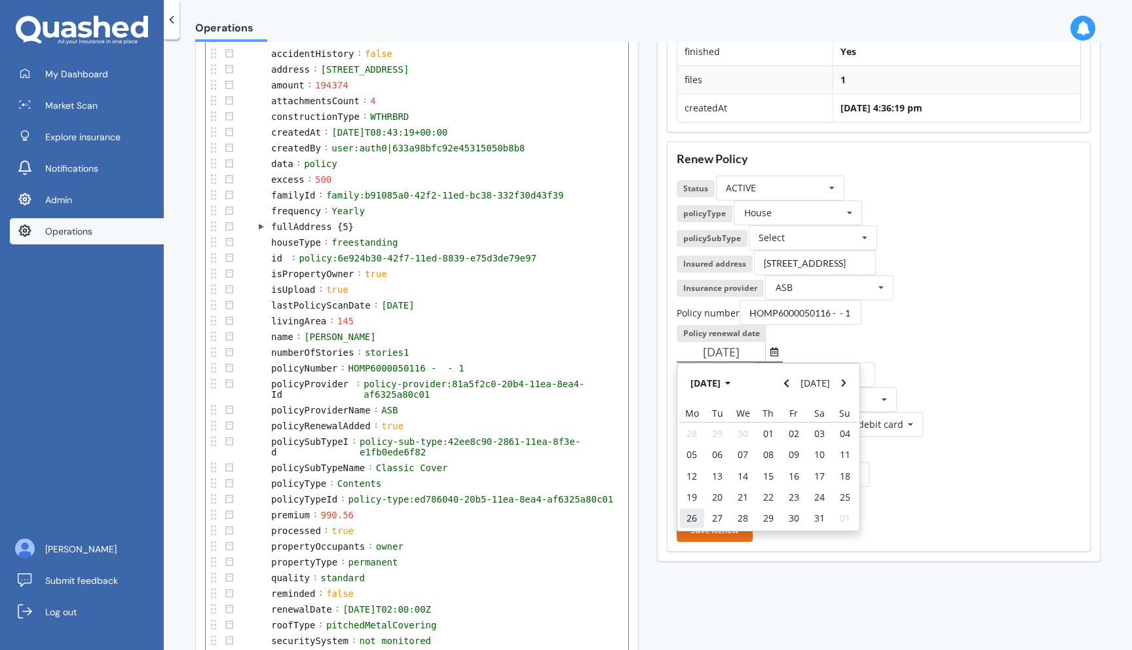
click at [690, 515] on span "26" at bounding box center [691, 518] width 10 height 12
type input "26/10/2026"
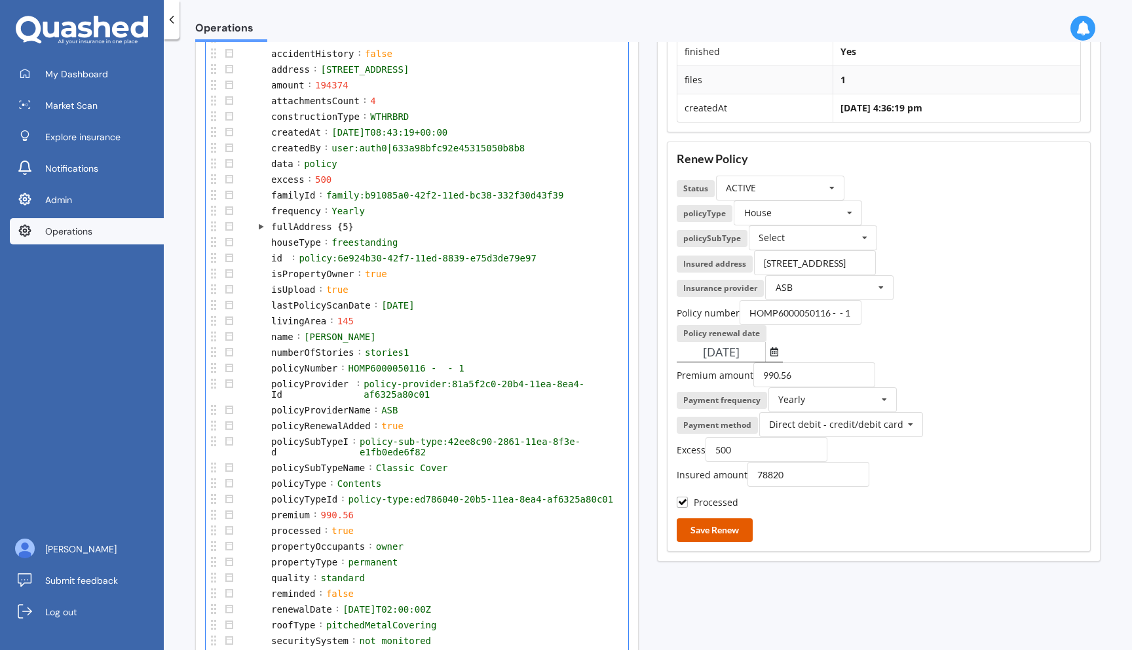
click at [709, 529] on button "Save Renew" at bounding box center [715, 530] width 76 height 24
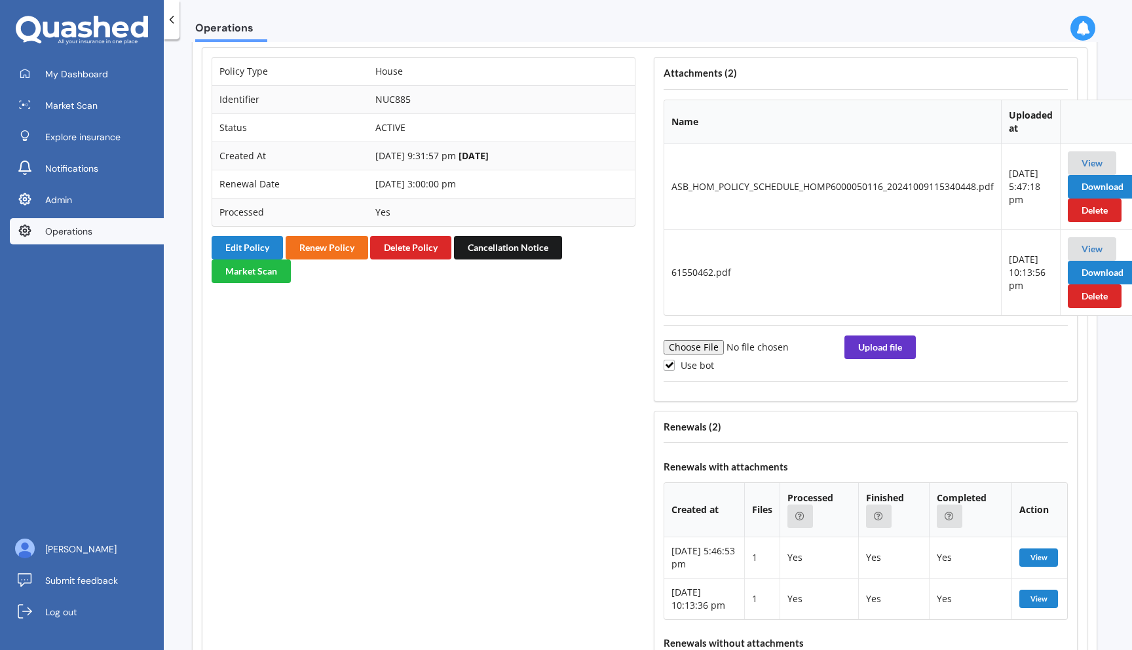
scroll to position [5359, 3]
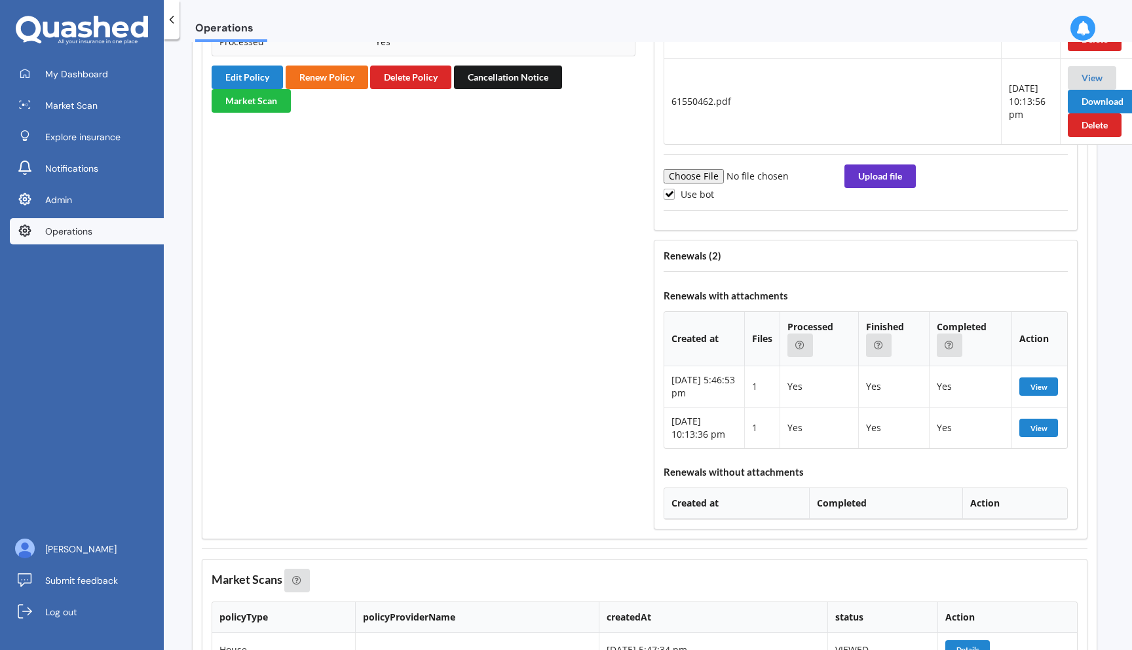
scroll to position [1, 0]
drag, startPoint x: 297, startPoint y: 406, endPoint x: 290, endPoint y: 406, distance: 7.2
type input "22/10/2025"
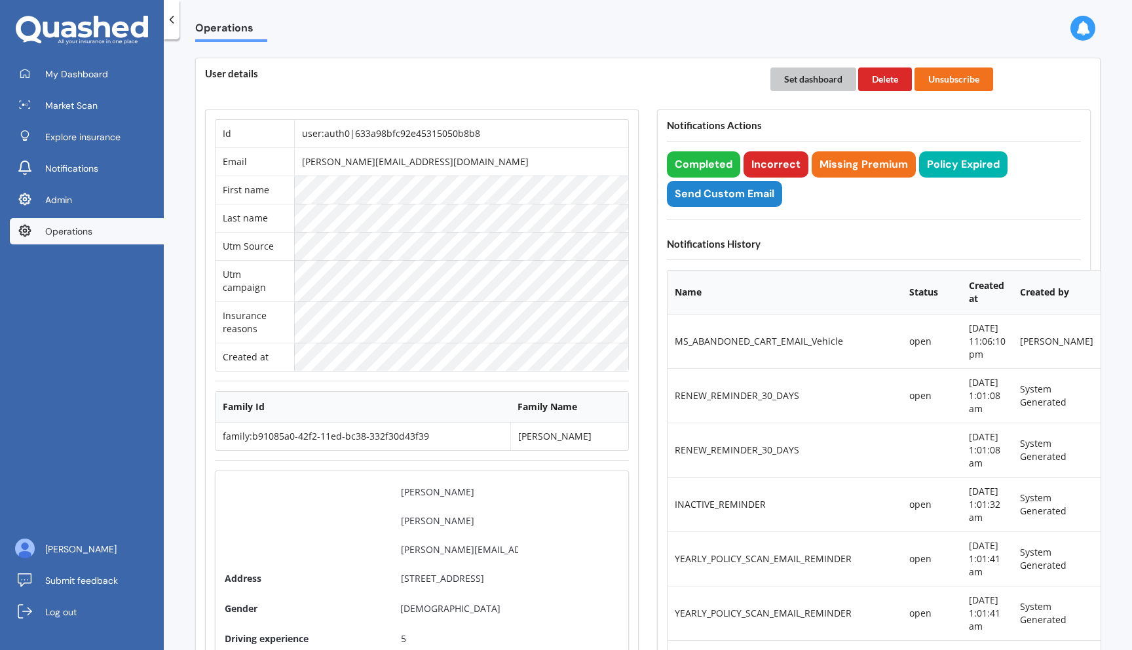
click at [824, 77] on button "Set dashboard" at bounding box center [813, 79] width 86 height 24
click at [106, 80] on link "My Dashboard" at bounding box center [87, 74] width 154 height 26
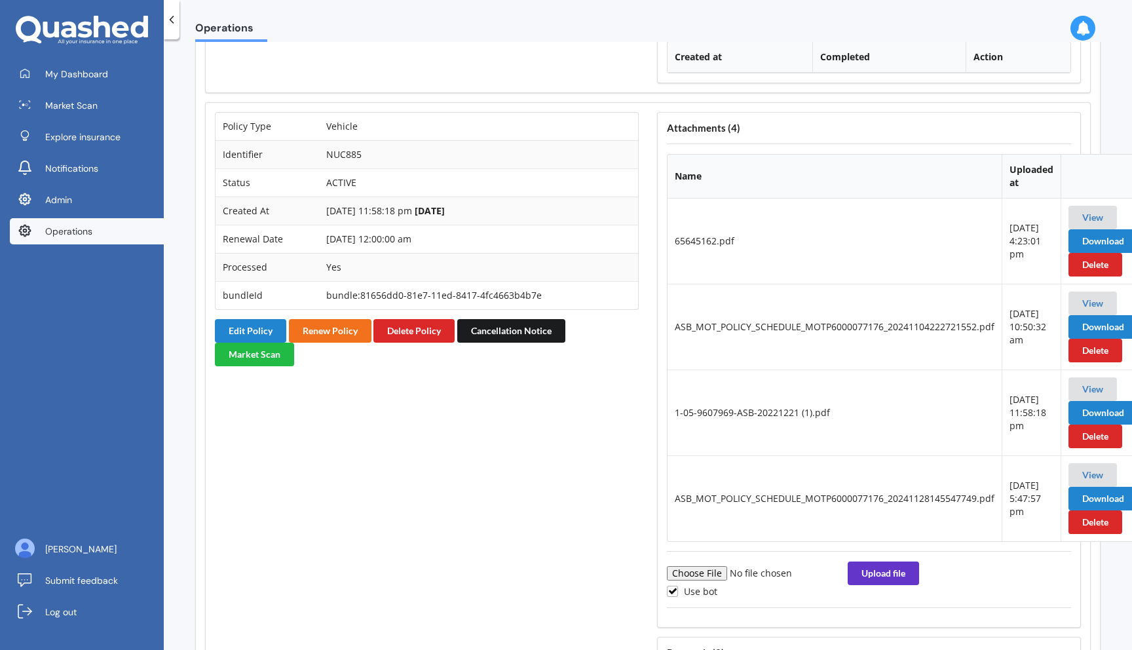
scroll to position [3855, 0]
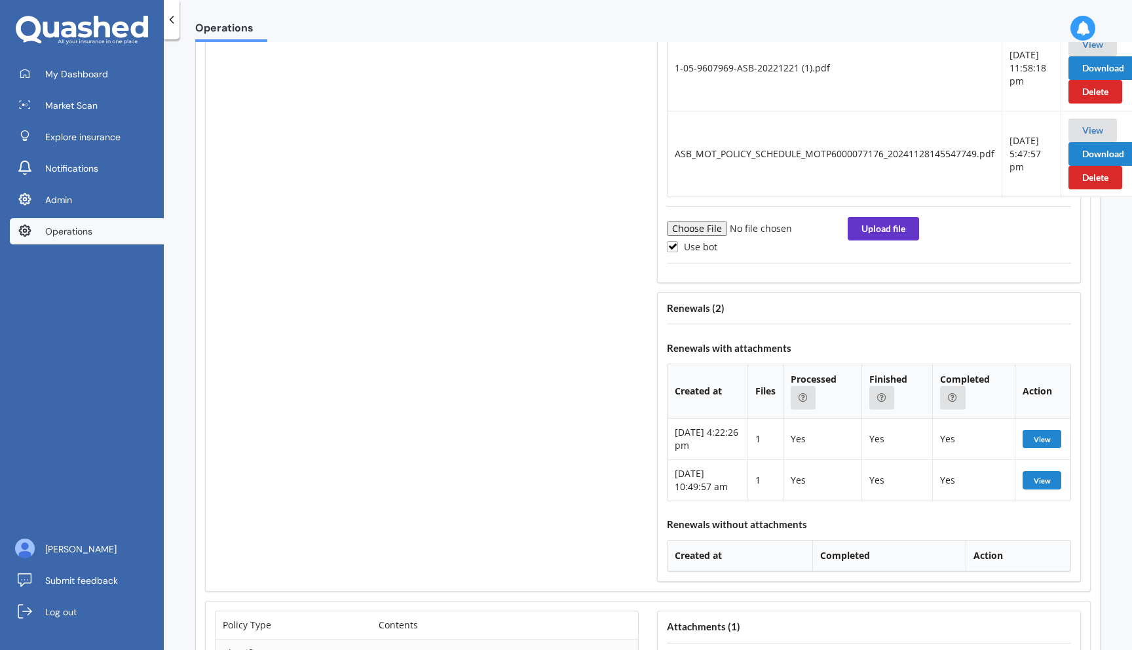
scroll to position [4182, 0]
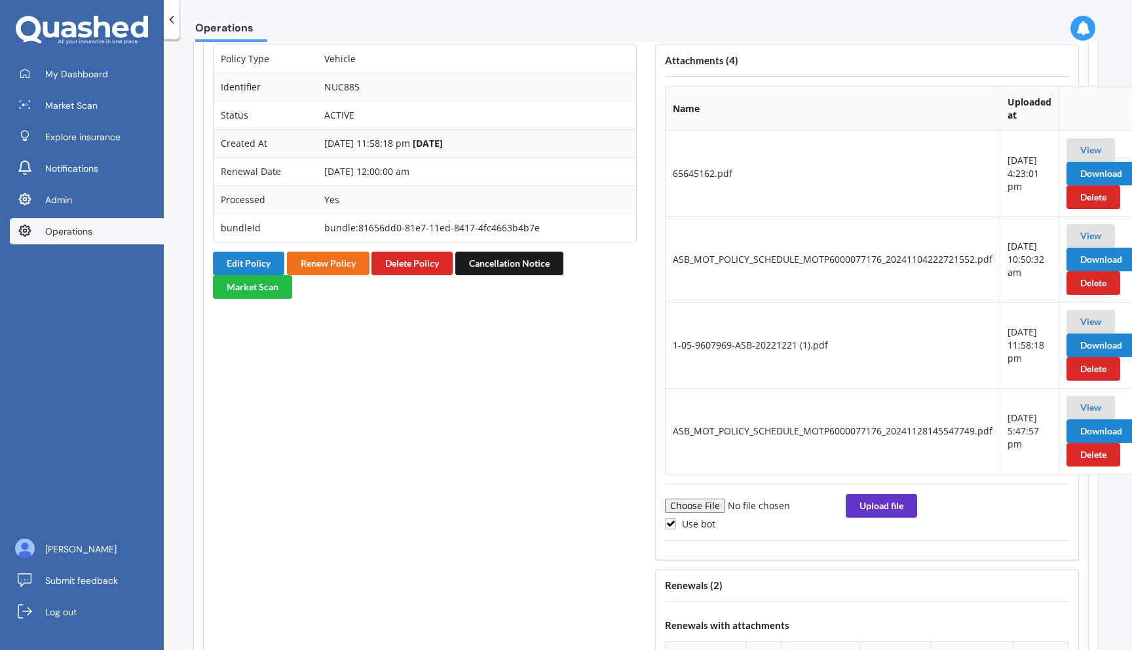
scroll to position [4201, 2]
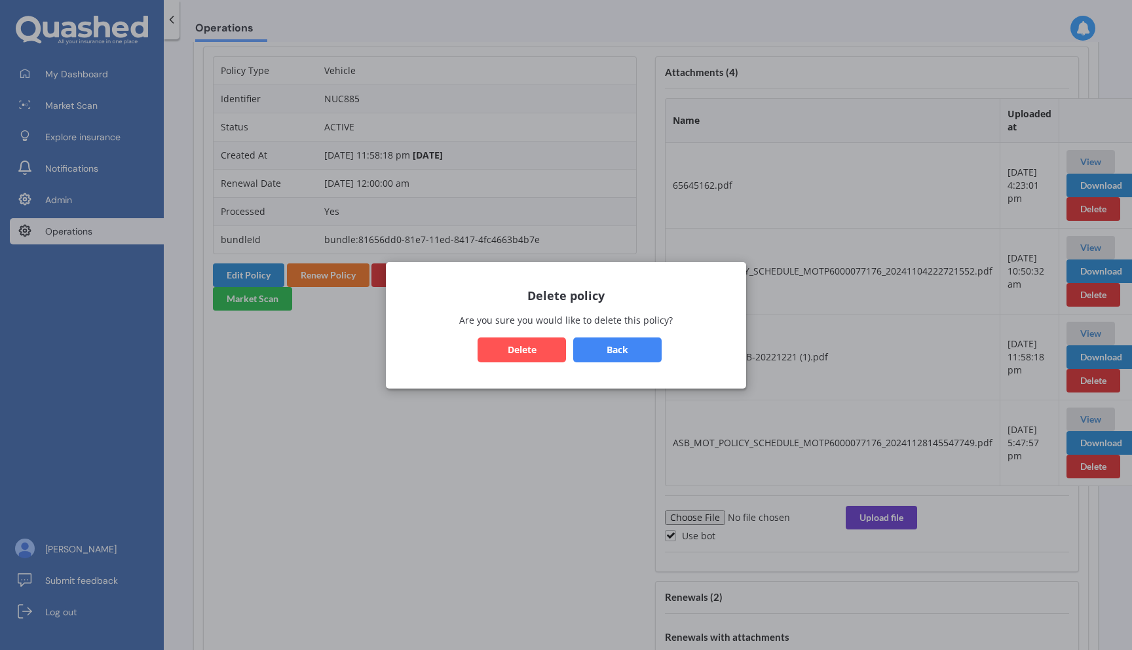
click at [491, 350] on button "Delete" at bounding box center [522, 349] width 88 height 25
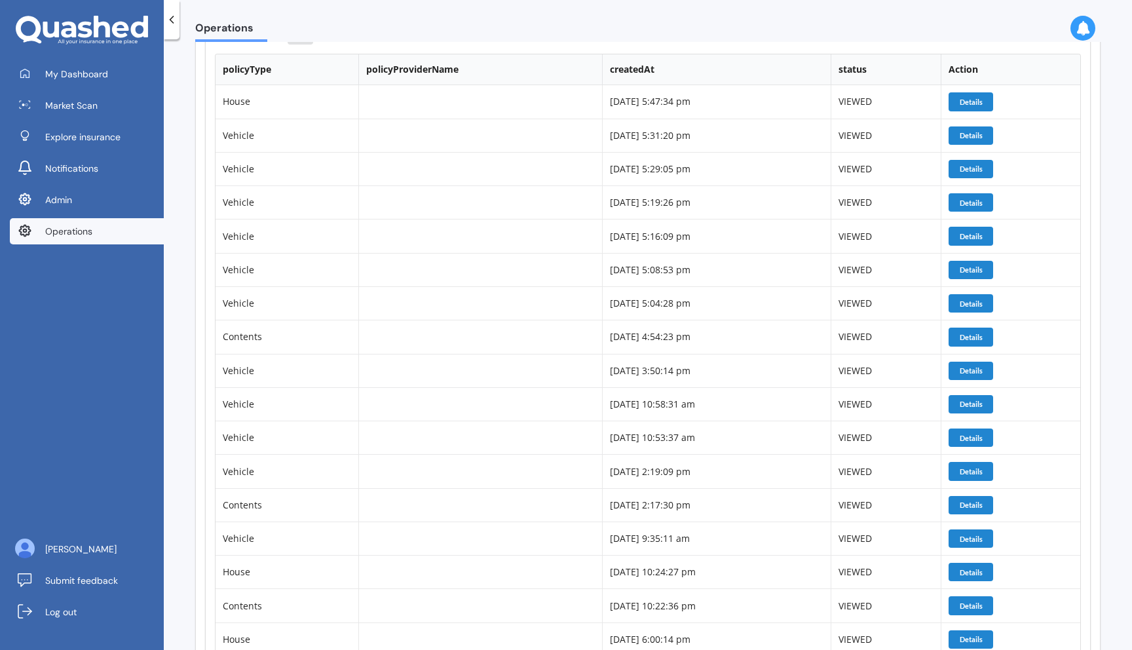
scroll to position [3992, 0]
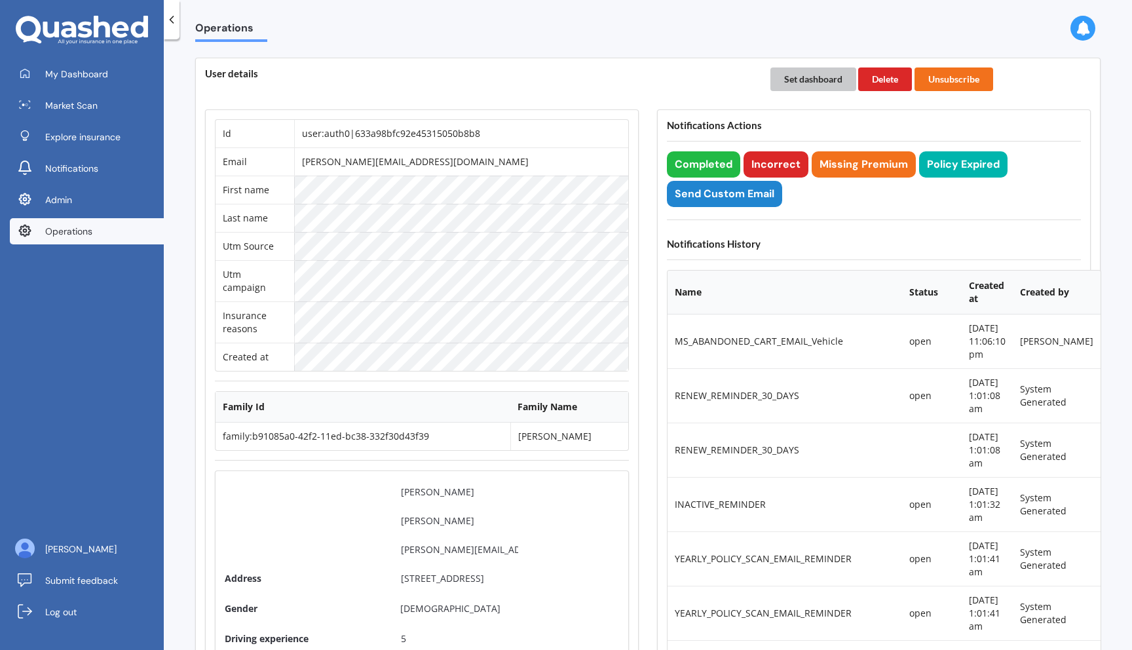
click at [798, 77] on button "Set dashboard" at bounding box center [813, 79] width 86 height 24
click at [81, 81] on link "My Dashboard" at bounding box center [87, 74] width 154 height 26
click at [694, 163] on button "Completed" at bounding box center [703, 164] width 73 height 26
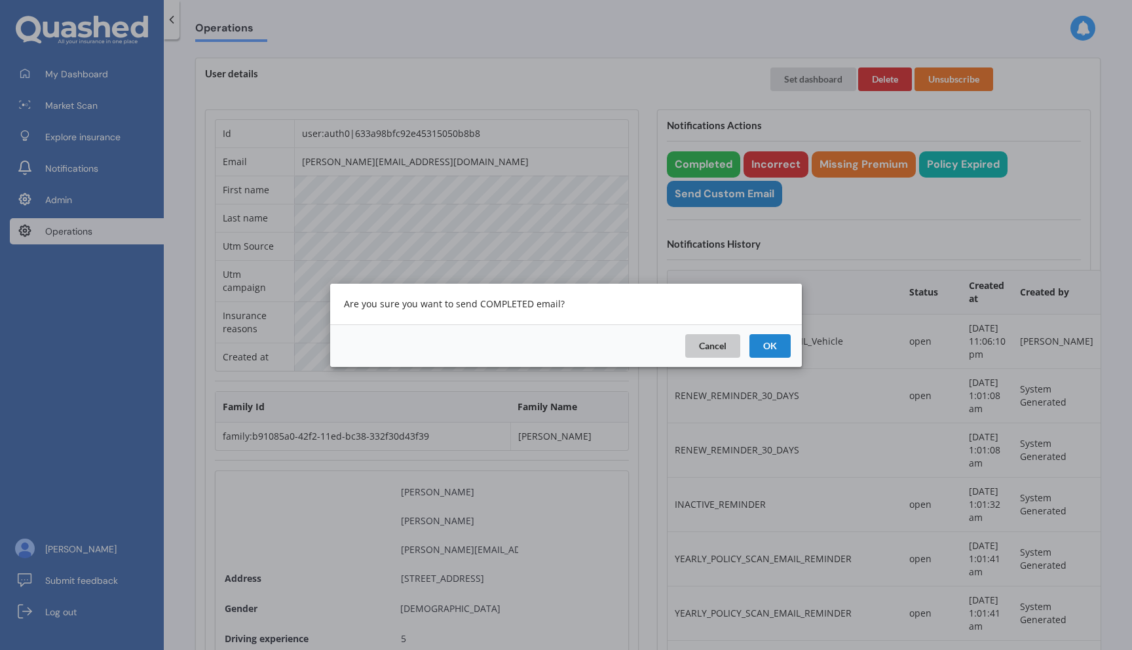
click at [719, 333] on button "Cancel" at bounding box center [712, 345] width 55 height 24
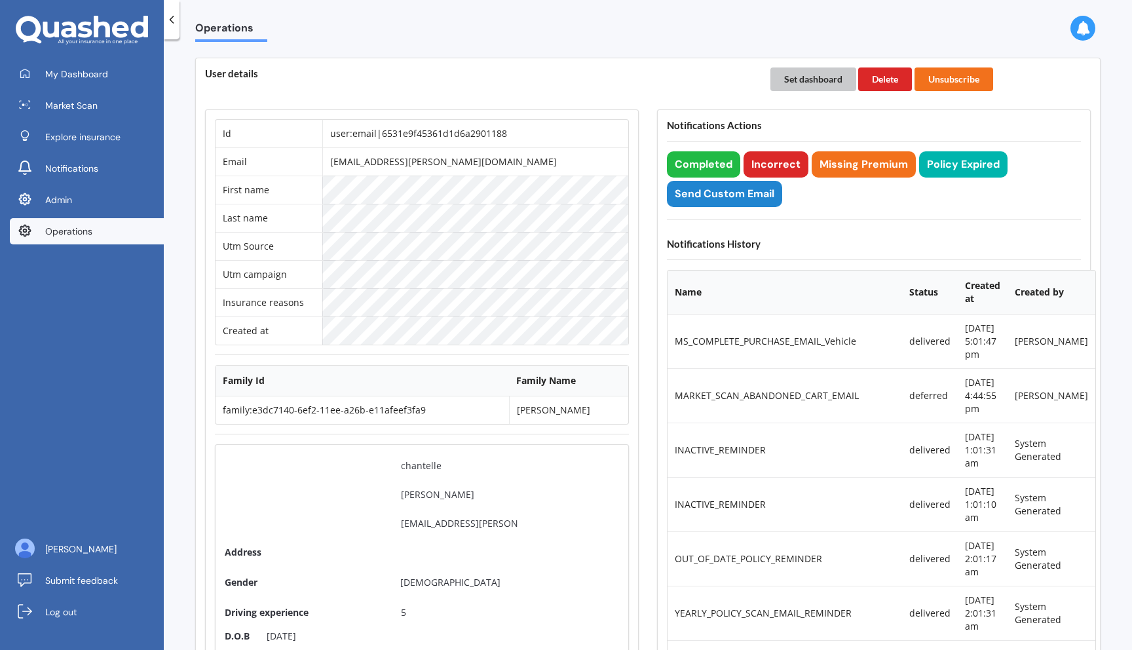
click at [794, 69] on button "Set dashboard" at bounding box center [813, 79] width 86 height 24
click at [107, 82] on link "My Dashboard" at bounding box center [87, 74] width 154 height 26
